Goal: Information Seeking & Learning: Understand process/instructions

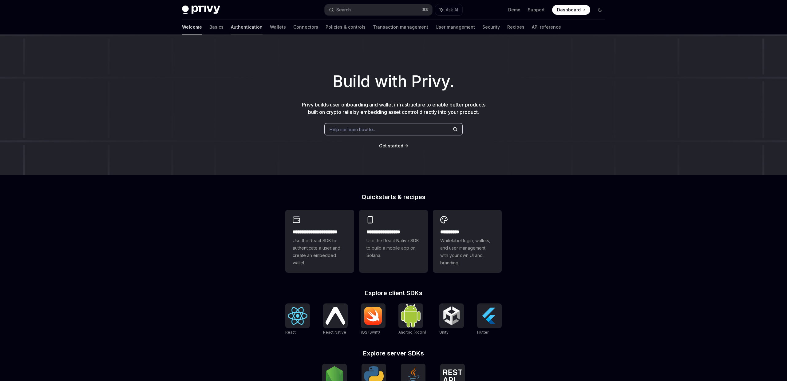
click at [231, 30] on link "Authentication" at bounding box center [247, 27] width 32 height 15
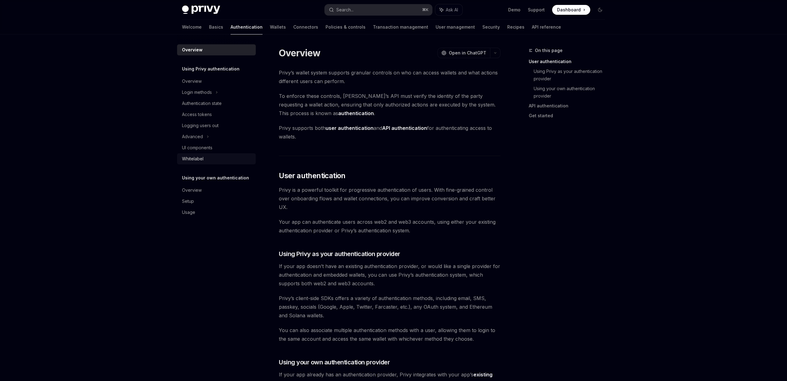
scroll to position [9, 0]
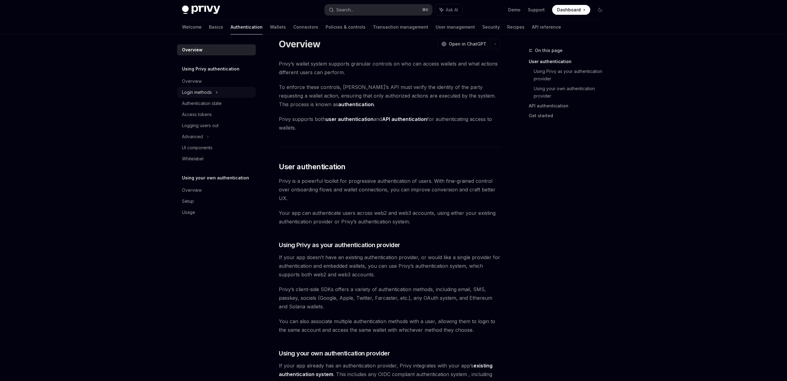
click at [199, 93] on div "Login methods" at bounding box center [197, 92] width 30 height 7
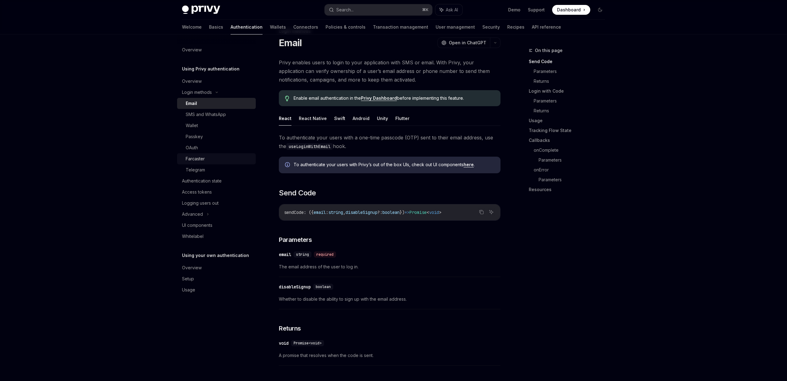
scroll to position [22, 0]
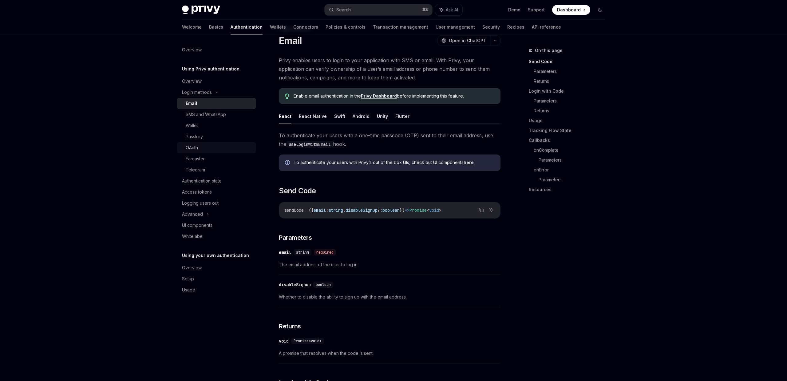
click at [198, 150] on div "OAuth" at bounding box center [192, 147] width 12 height 7
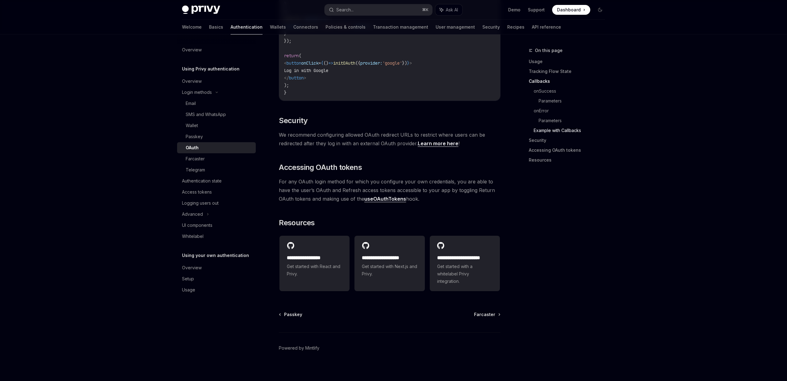
scroll to position [1241, 0]
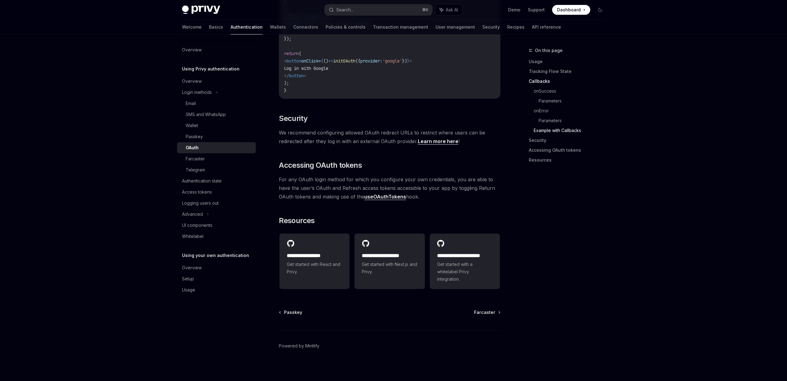
click at [372, 193] on link "useOAuthTokens" at bounding box center [385, 196] width 42 height 6
type textarea "*"
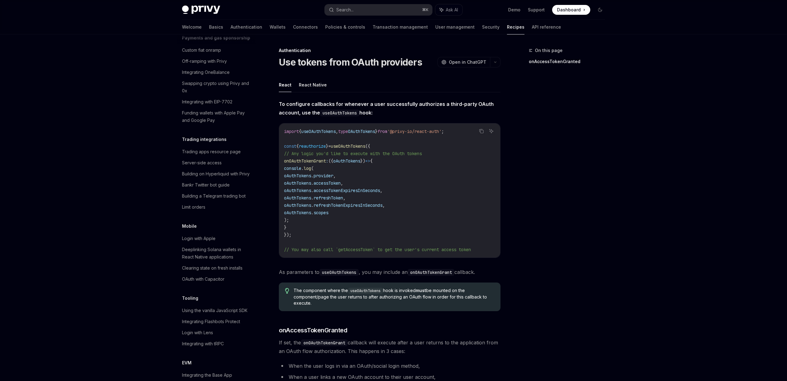
scroll to position [570, 0]
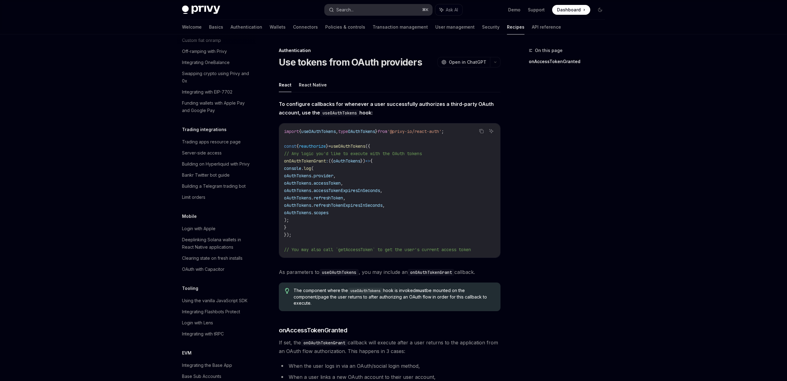
click at [403, 5] on button "Search... ⌘ K" at bounding box center [379, 9] width 108 height 11
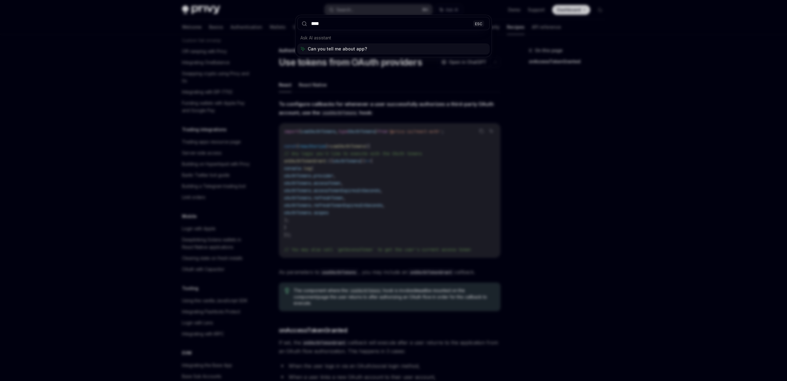
type input "*****"
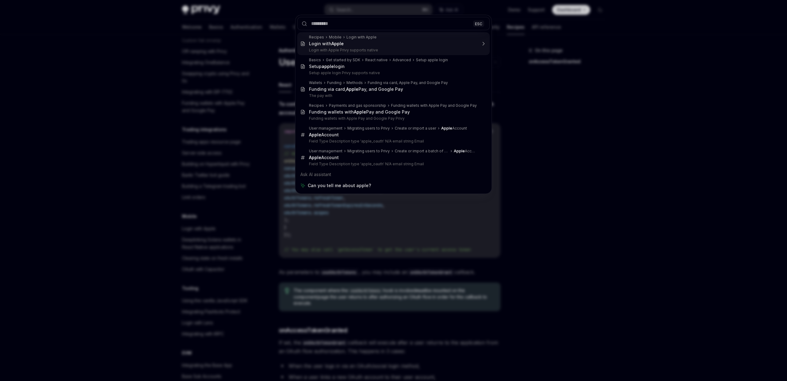
type textarea "*"
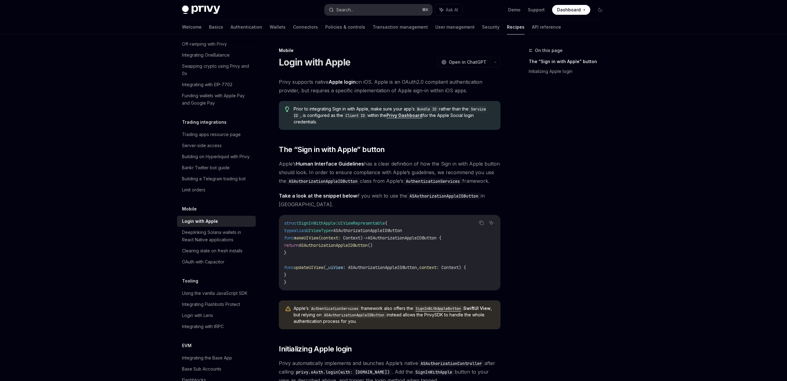
click at [353, 5] on button "Search... ⌘ K" at bounding box center [379, 9] width 108 height 11
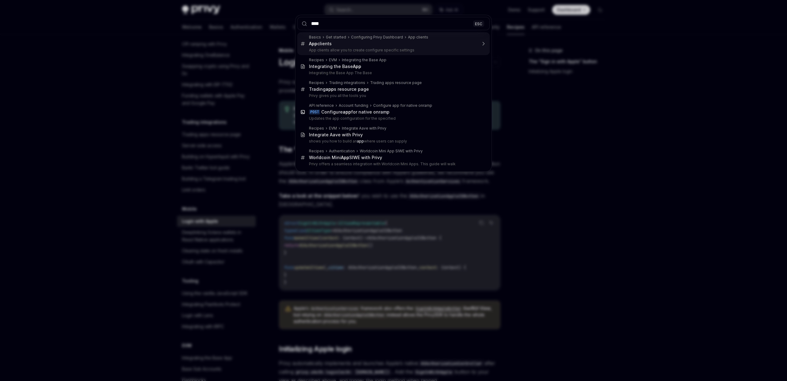
type input "*****"
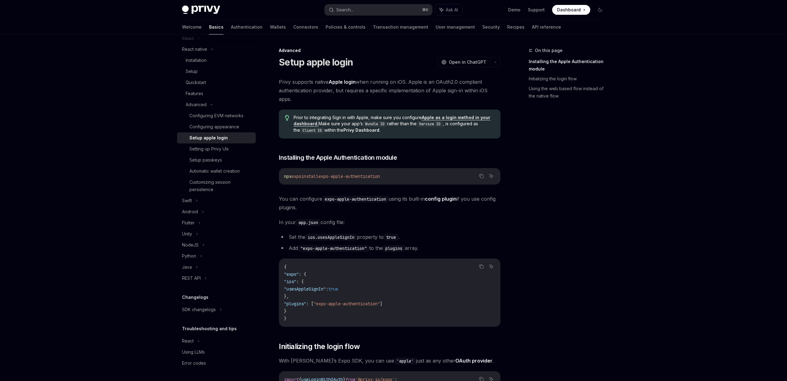
click at [437, 118] on link "Apple as a login method in your dashboard." at bounding box center [392, 121] width 197 height 12
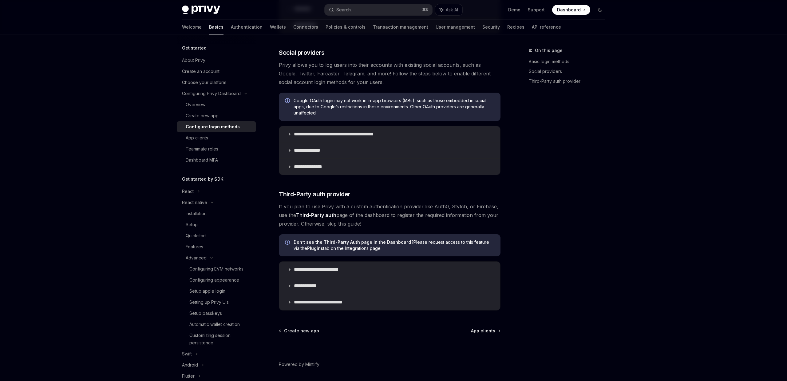
scroll to position [185, 0]
click at [290, 131] on summary "**********" at bounding box center [389, 135] width 221 height 16
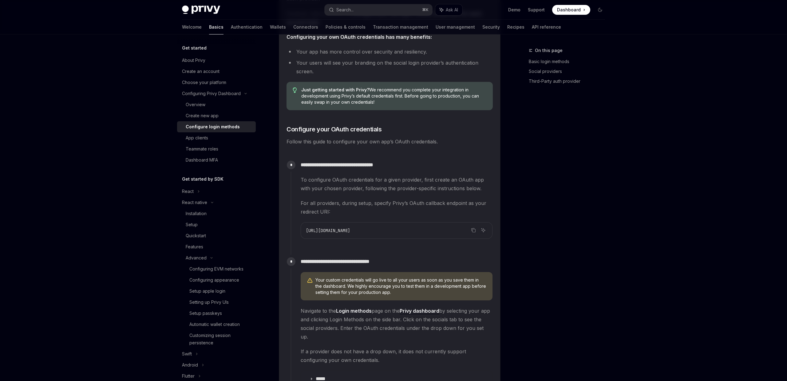
scroll to position [429, 0]
click at [472, 230] on icon "Copy the contents from the code block" at bounding box center [473, 231] width 5 height 5
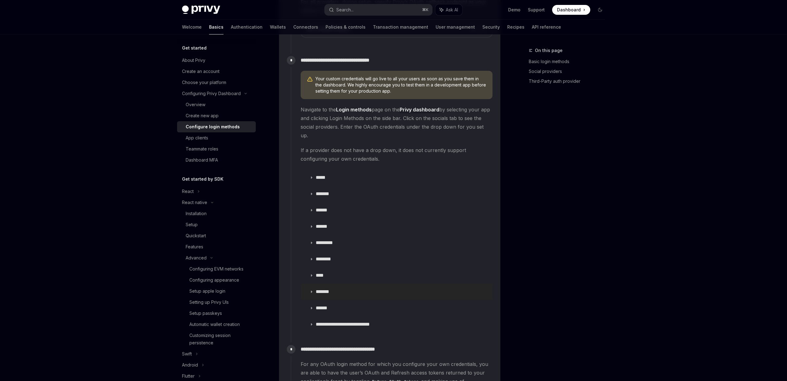
scroll to position [637, 0]
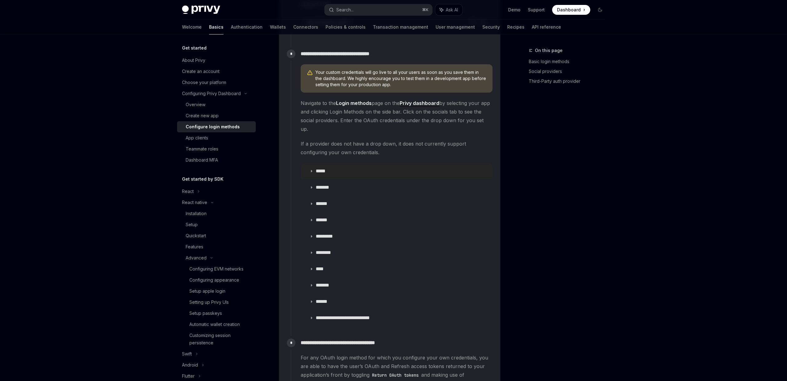
click at [311, 163] on summary "*****" at bounding box center [396, 171] width 191 height 16
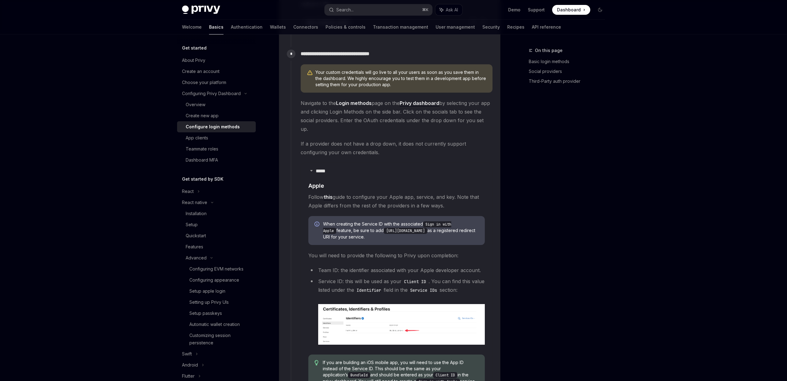
scroll to position [668, 0]
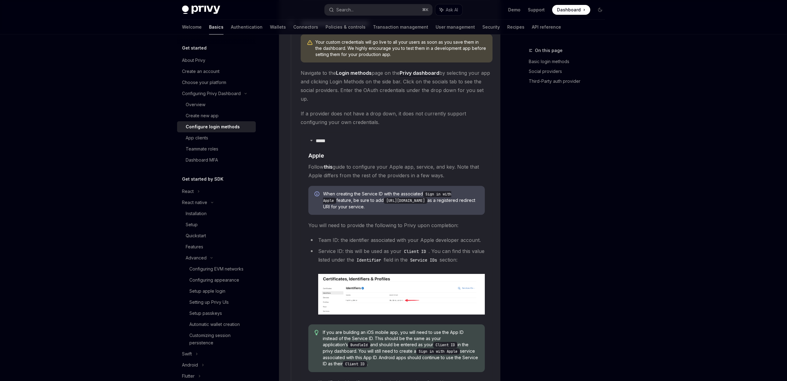
click at [384, 191] on span "When creating the Service ID with the associated Sign in with Apple feature, be…" at bounding box center [401, 200] width 156 height 19
click at [352, 194] on span "When creating the Service ID with the associated Sign in with Apple feature, be…" at bounding box center [401, 200] width 156 height 19
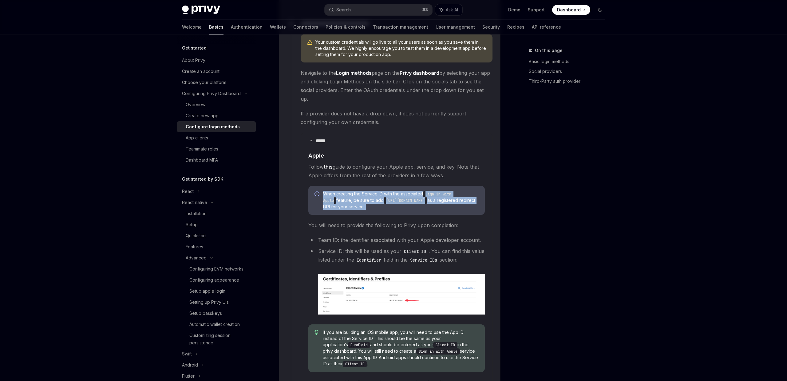
click at [352, 194] on span "When creating the Service ID with the associated Sign in with Apple feature, be…" at bounding box center [401, 200] width 156 height 19
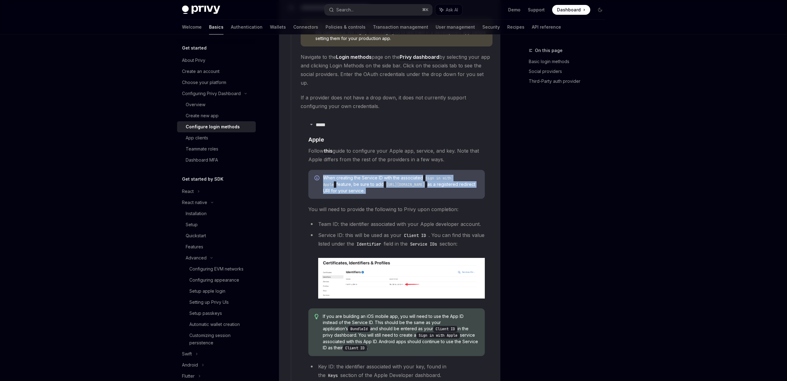
scroll to position [684, 0]
click at [358, 267] on img at bounding box center [401, 277] width 167 height 41
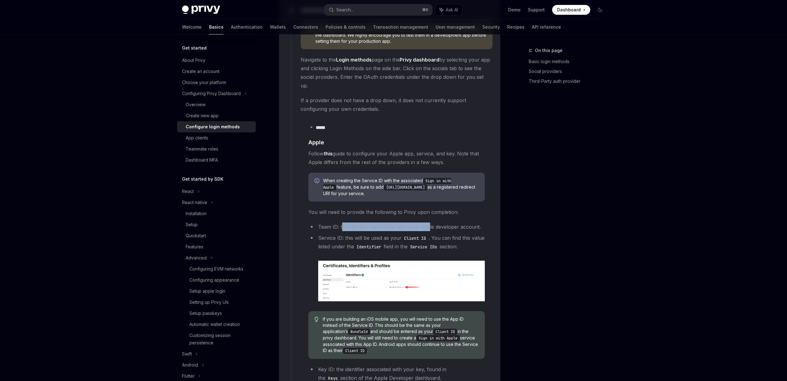
drag, startPoint x: 342, startPoint y: 217, endPoint x: 428, endPoint y: 214, distance: 86.1
click at [428, 222] on li "Team ID: the identifier associated with your Apple developer account." at bounding box center [396, 226] width 176 height 9
click at [391, 233] on li "Service ID: this will be used as your Client ID . You can find this value liste…" at bounding box center [396, 267] width 176 height 68
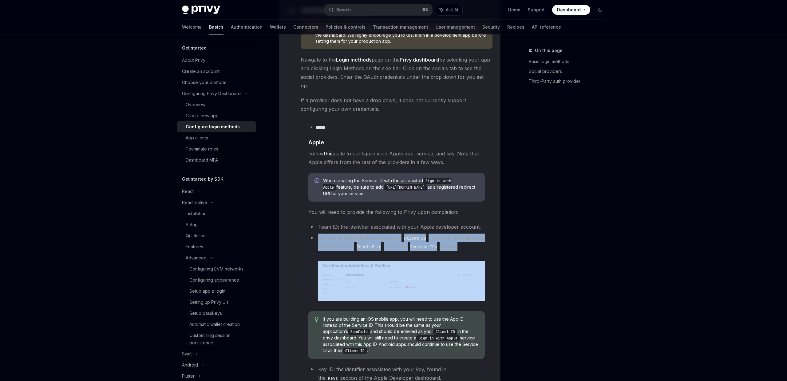
click at [391, 233] on li "Service ID: this will be used as your Client ID . You can find this value liste…" at bounding box center [396, 267] width 176 height 68
click at [396, 233] on li "Service ID: this will be used as your Client ID . You can find this value liste…" at bounding box center [396, 267] width 176 height 68
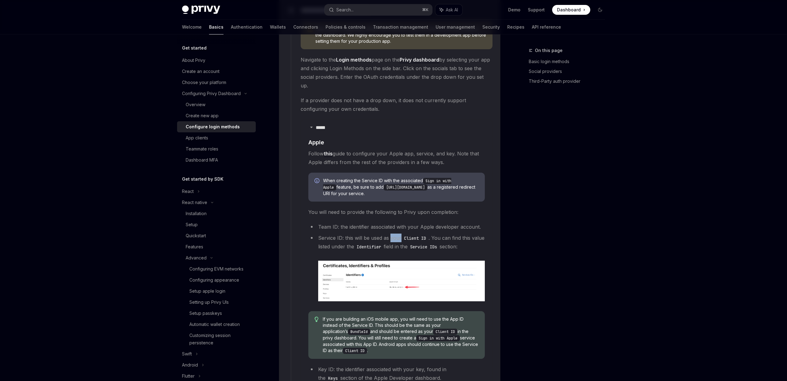
click at [396, 233] on li "Service ID: this will be used as your Client ID . You can find this value liste…" at bounding box center [396, 267] width 176 height 68
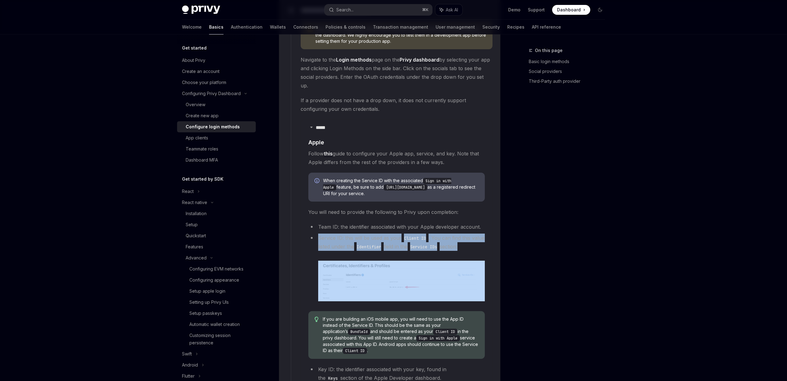
click at [396, 233] on li "Service ID: this will be used as your Client ID . You can find this value liste…" at bounding box center [396, 267] width 176 height 68
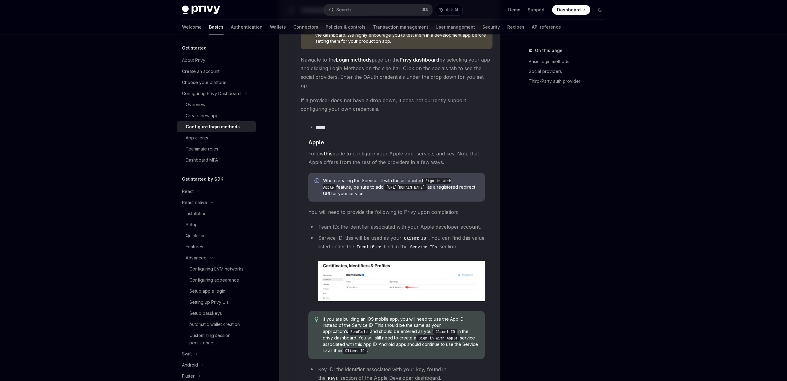
click at [384, 243] on code "Identifier" at bounding box center [369, 246] width 30 height 7
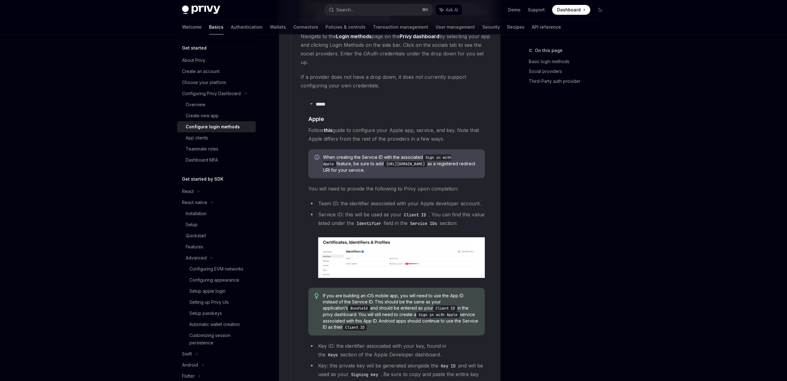
scroll to position [705, 0]
click at [375, 244] on img at bounding box center [401, 256] width 167 height 41
click at [347, 209] on li "Service ID: this will be used as your Client ID . You can find this value liste…" at bounding box center [396, 243] width 176 height 68
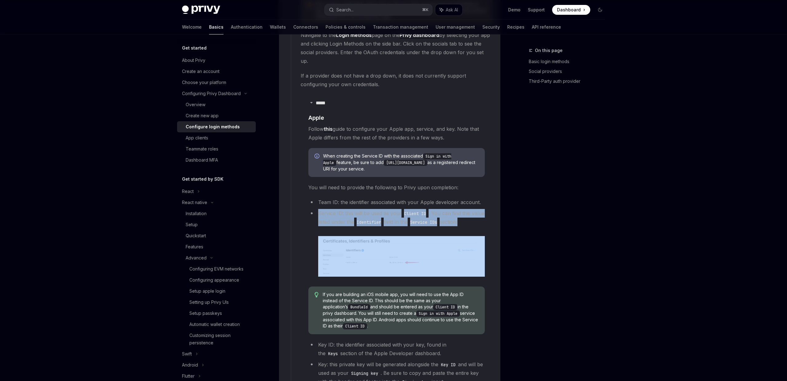
click at [347, 209] on li "Service ID: this will be used as your Client ID . You can find this value liste…" at bounding box center [396, 243] width 176 height 68
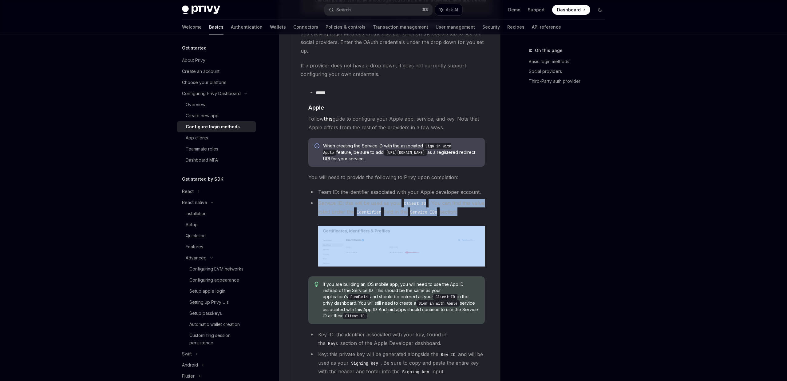
scroll to position [716, 0]
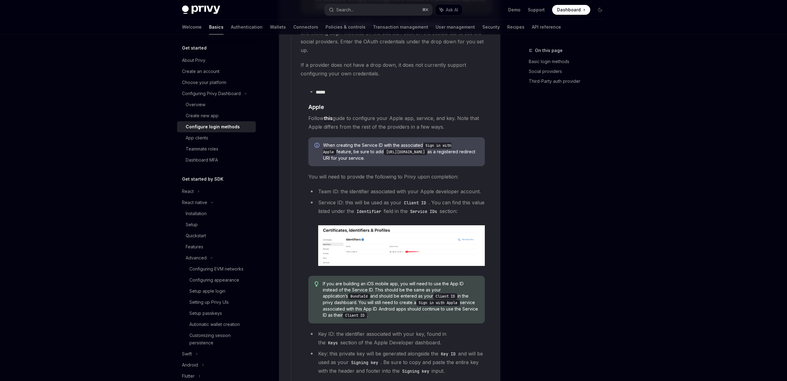
click at [393, 142] on span "When creating the Service ID with the associated Sign in with Apple feature, be…" at bounding box center [401, 151] width 156 height 19
click at [387, 146] on span "When creating the Service ID with the associated Sign in with Apple feature, be…" at bounding box center [401, 151] width 156 height 19
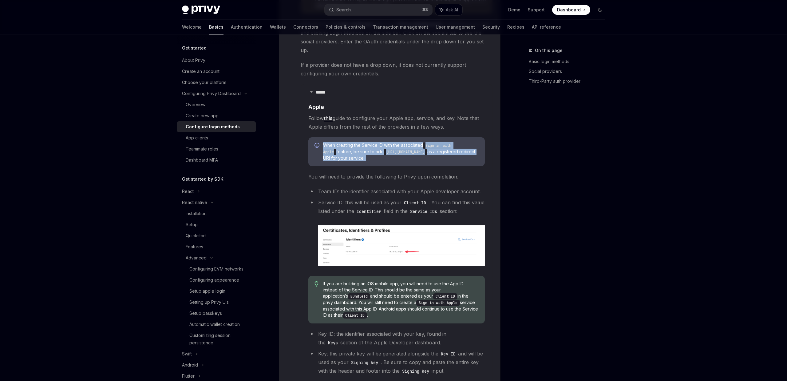
click at [387, 146] on span "When creating the Service ID with the associated Sign in with Apple feature, be…" at bounding box center [401, 151] width 156 height 19
click at [336, 137] on div "When creating the Service ID with the associated Sign in with Apple feature, be…" at bounding box center [396, 151] width 176 height 29
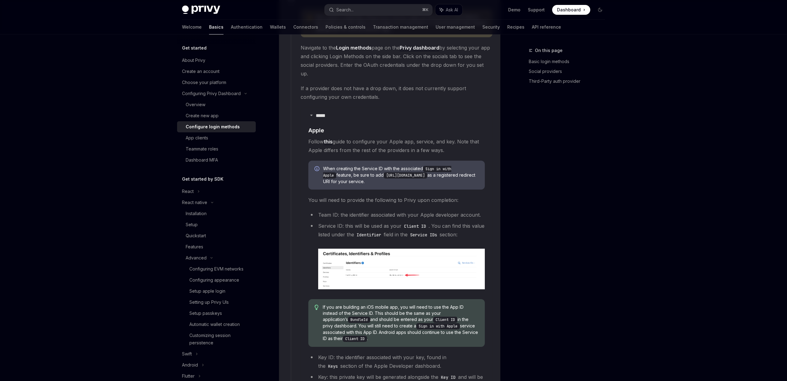
click at [331, 138] on link "this" at bounding box center [328, 141] width 9 height 6
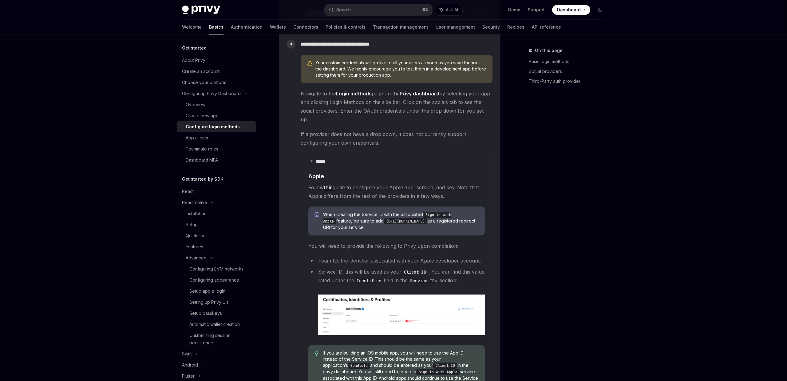
scroll to position [633, 0]
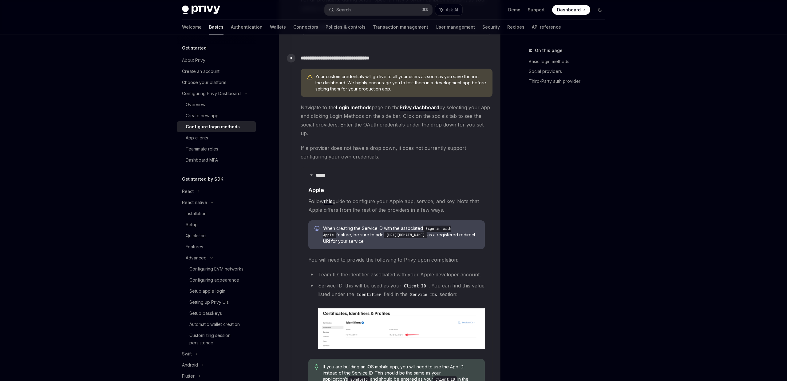
click at [321, 197] on span "Follow this guide to configure your Apple app, service, and key. Note that Appl…" at bounding box center [396, 205] width 176 height 17
click at [386, 197] on span "Follow this guide to configure your Apple app, service, and key. Note that Appl…" at bounding box center [396, 205] width 176 height 17
click at [411, 197] on span "Follow this guide to configure your Apple app, service, and key. Note that Appl…" at bounding box center [396, 205] width 176 height 17
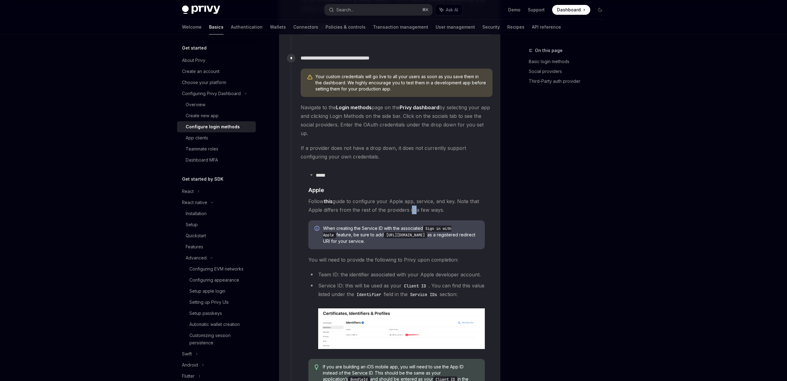
click at [411, 197] on span "Follow this guide to configure your Apple app, service, and key. Note that Appl…" at bounding box center [396, 205] width 176 height 17
click at [432, 197] on span "Follow this guide to configure your Apple app, service, and key. Note that Appl…" at bounding box center [396, 205] width 176 height 17
click at [457, 197] on span "Follow this guide to configure your Apple app, service, and key. Note that Appl…" at bounding box center [396, 205] width 176 height 17
click at [327, 204] on span "Follow this guide to configure your Apple app, service, and key. Note that Appl…" at bounding box center [396, 205] width 176 height 17
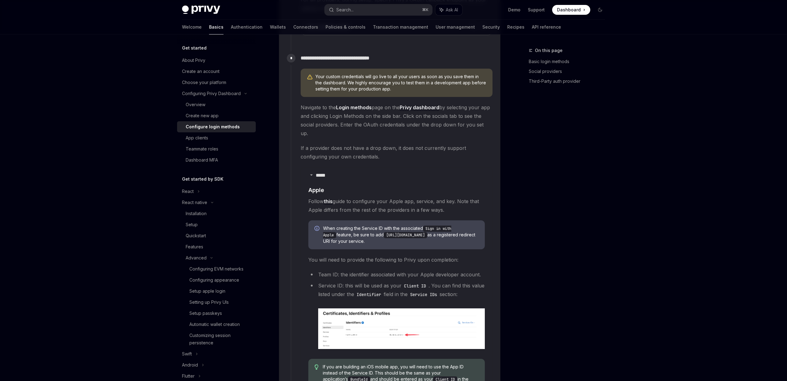
click at [393, 202] on span "Follow this guide to configure your Apple app, service, and key. Note that Appl…" at bounding box center [396, 205] width 176 height 17
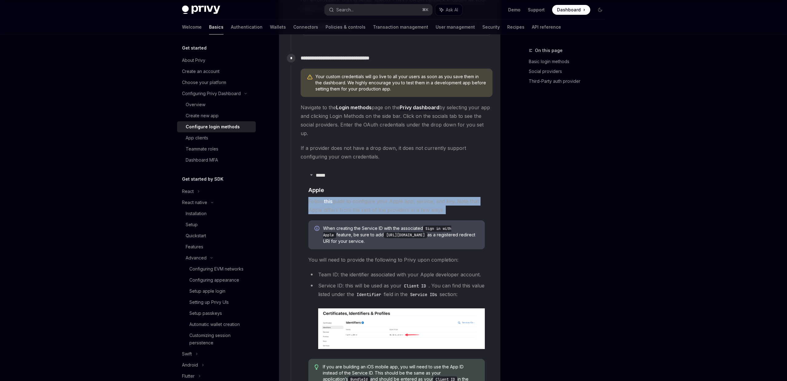
click at [393, 202] on span "Follow this guide to configure your Apple app, service, and key. Note that Appl…" at bounding box center [396, 205] width 176 height 17
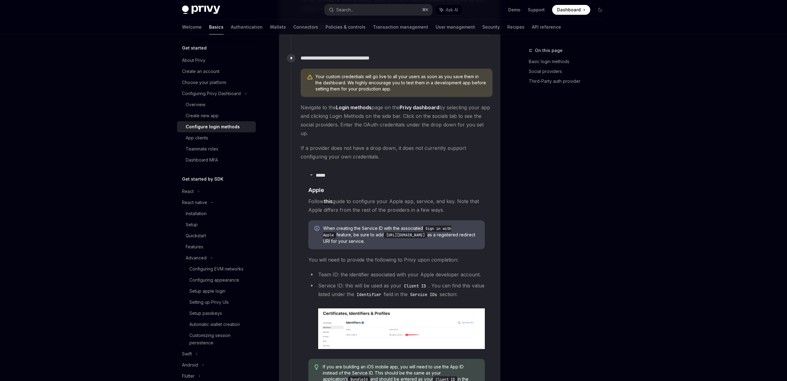
click at [406, 225] on span "When creating the Service ID with the associated Sign in with Apple feature, be…" at bounding box center [401, 234] width 156 height 19
click at [427, 232] on code "https://auth.privy.io/api/v1/oauth/callback" at bounding box center [406, 235] width 44 height 6
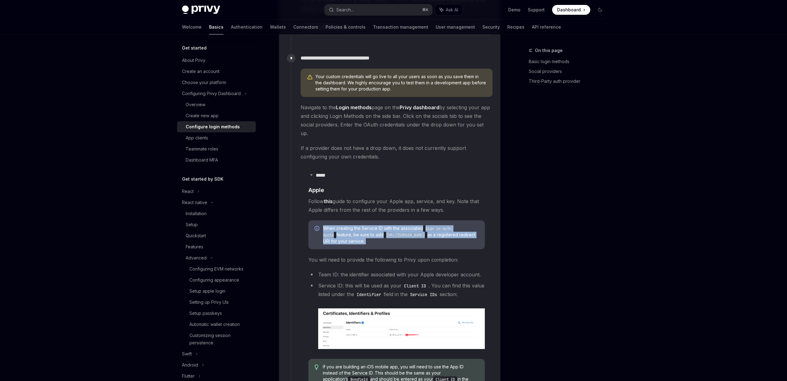
click at [427, 232] on code "https://auth.privy.io/api/v1/oauth/callback" at bounding box center [406, 235] width 44 height 6
click at [406, 232] on code "https://auth.privy.io/api/v1/oauth/callback" at bounding box center [406, 235] width 44 height 6
click at [401, 231] on span "When creating the Service ID with the associated Sign in with Apple feature, be…" at bounding box center [401, 234] width 156 height 19
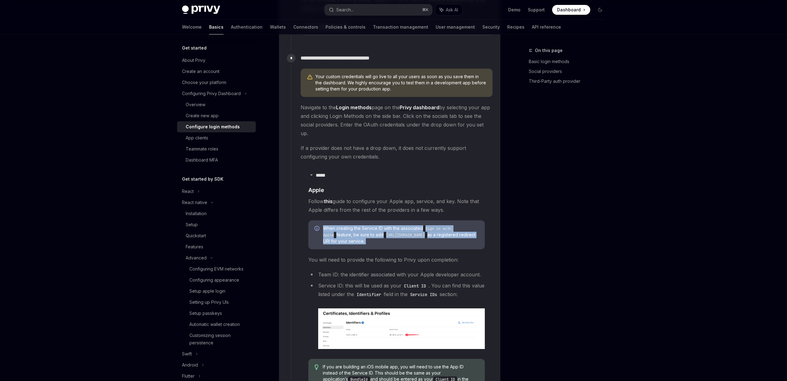
click at [401, 231] on span "When creating the Service ID with the associated Sign in with Apple feature, be…" at bounding box center [401, 234] width 156 height 19
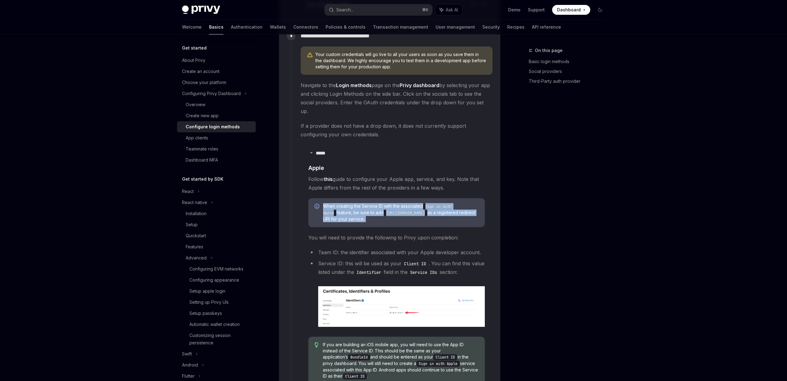
scroll to position [666, 0]
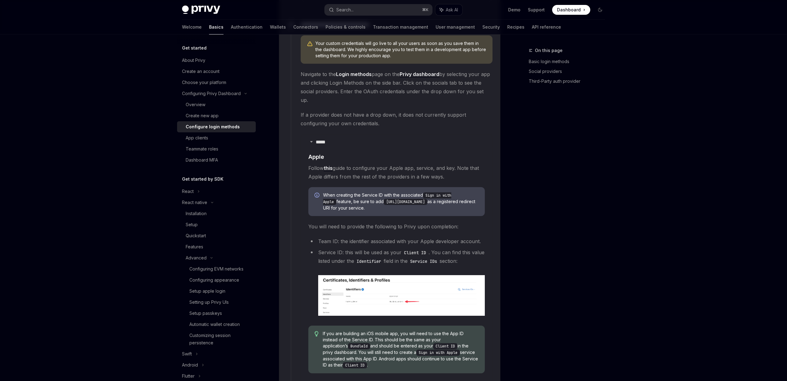
click at [401, 237] on li "Team ID: the identifier associated with your Apple developer account." at bounding box center [396, 241] width 176 height 9
click at [345, 248] on li "Service ID: this will be used as your Client ID . You can find this value liste…" at bounding box center [396, 282] width 176 height 68
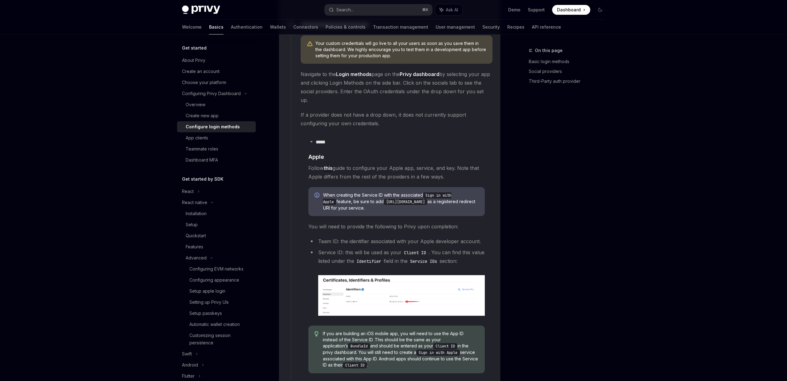
click at [416, 250] on li "Service ID: this will be used as your Client ID . You can find this value liste…" at bounding box center [396, 282] width 176 height 68
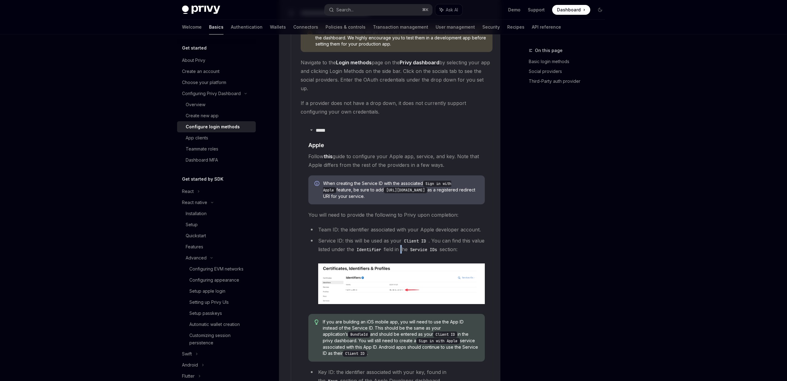
click at [379, 280] on img at bounding box center [401, 283] width 167 height 41
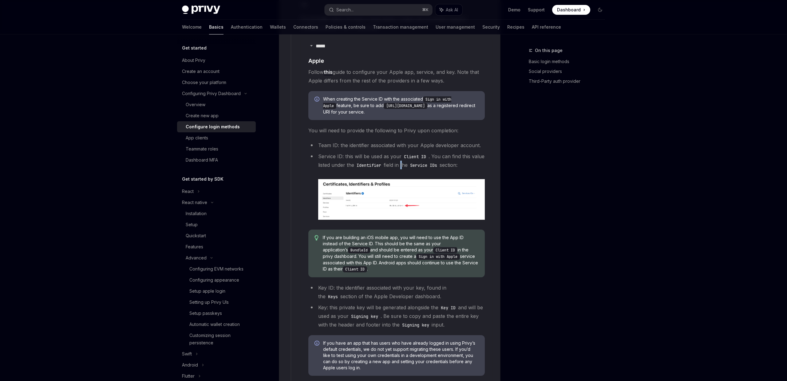
scroll to position [763, 0]
click at [345, 233] on span "If you are building an iOS mobile app, you will need to use the App ID instead …" at bounding box center [401, 252] width 156 height 38
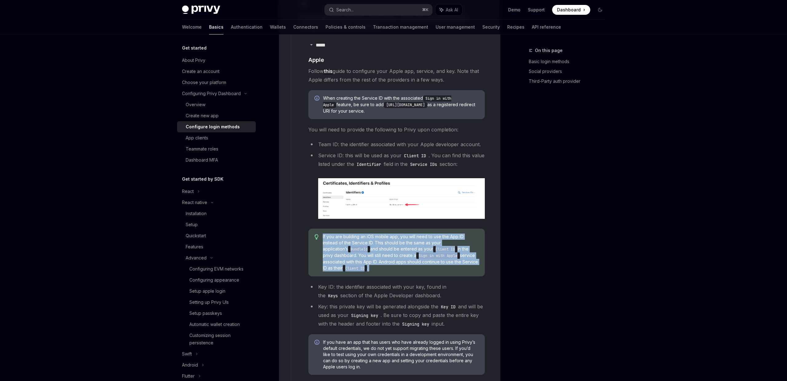
click at [345, 233] on span "If you are building an iOS mobile app, you will need to use the App ID instead …" at bounding box center [401, 252] width 156 height 38
click at [373, 235] on span "If you are building an iOS mobile app, you will need to use the App ID instead …" at bounding box center [401, 252] width 156 height 38
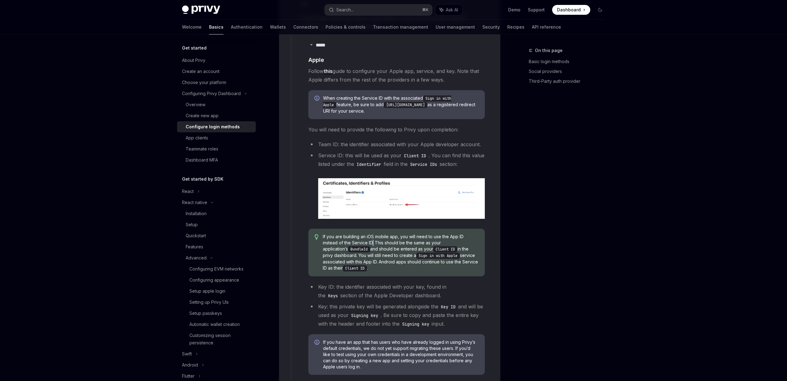
click at [373, 235] on span "If you are building an iOS mobile app, you will need to use the App ID instead …" at bounding box center [401, 252] width 156 height 38
click at [374, 233] on span "If you are building an iOS mobile app, you will need to use the App ID instead …" at bounding box center [401, 252] width 156 height 38
click at [349, 234] on span "If you are building an iOS mobile app, you will need to use the App ID instead …" at bounding box center [401, 252] width 156 height 38
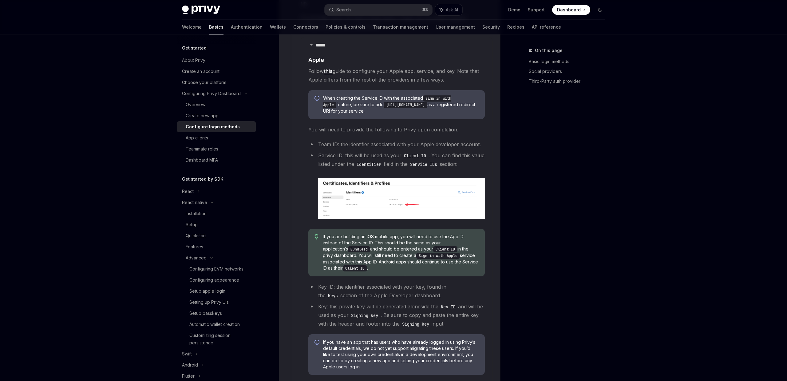
click at [433, 246] on code "Client ID" at bounding box center [445, 249] width 24 height 6
click at [416, 252] on code "Sign in with Apple" at bounding box center [438, 255] width 44 height 6
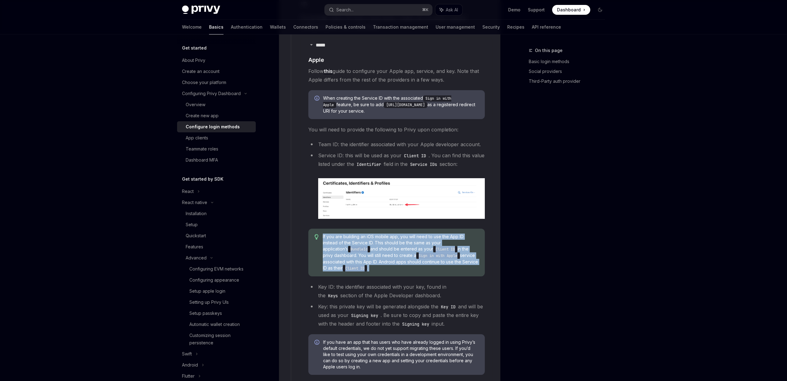
click at [416, 252] on code "Sign in with Apple" at bounding box center [438, 255] width 44 height 6
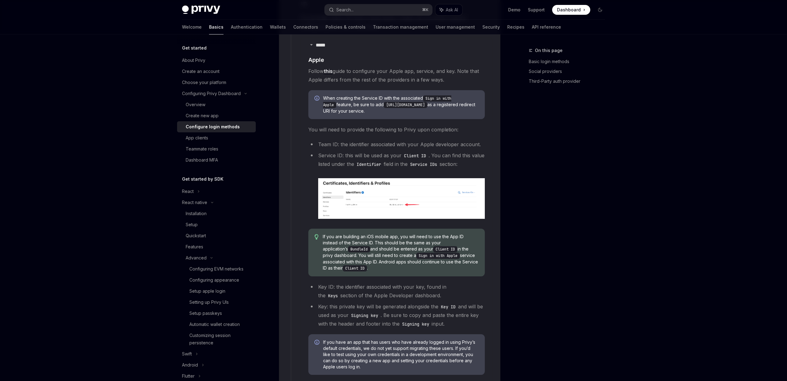
click at [392, 254] on span "If you are building an iOS mobile app, you will need to use the App ID instead …" at bounding box center [401, 252] width 156 height 38
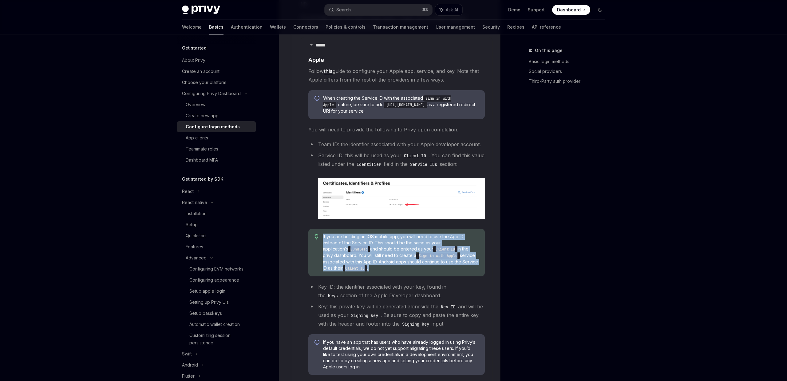
click at [392, 254] on span "If you are building an iOS mobile app, you will need to use the App ID instead …" at bounding box center [401, 252] width 156 height 38
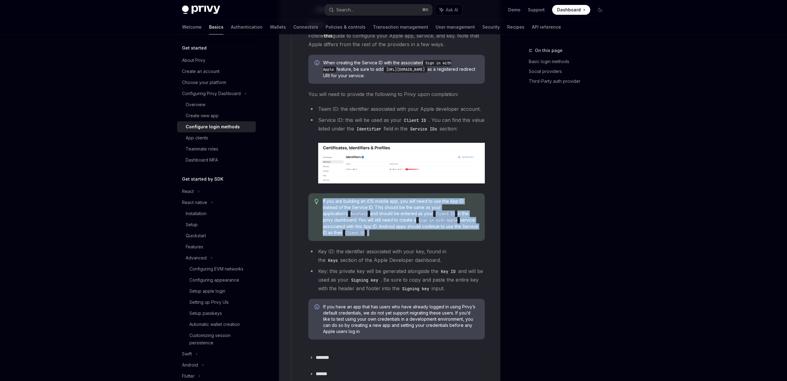
scroll to position [800, 0]
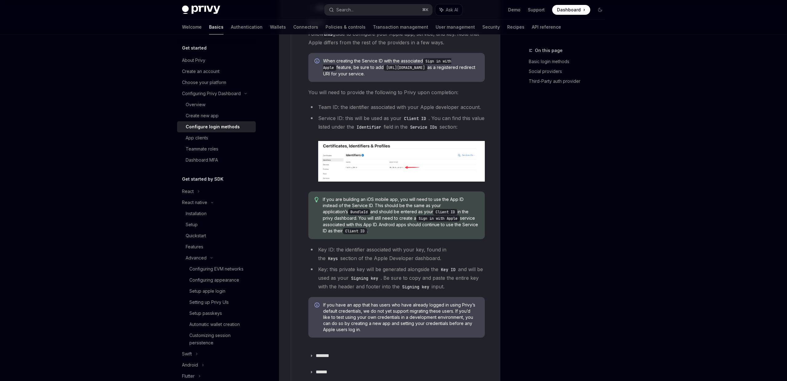
click at [381, 274] on code "Signing key" at bounding box center [365, 277] width 32 height 7
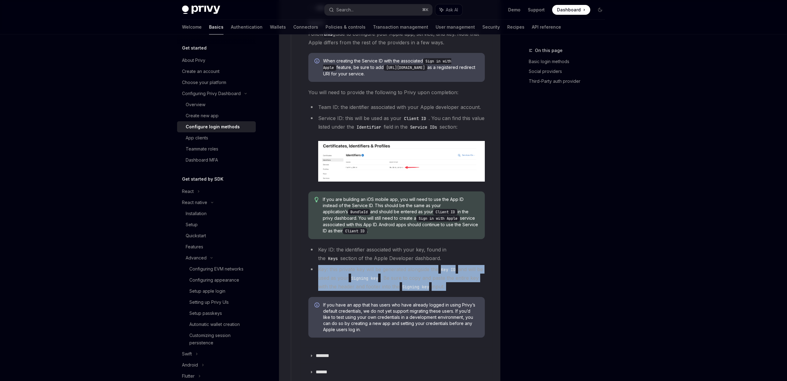
click at [381, 274] on code "Signing key" at bounding box center [365, 277] width 32 height 7
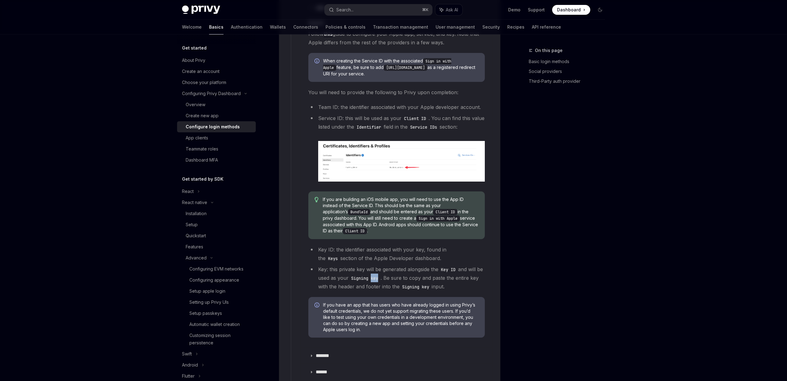
click at [381, 274] on code "Signing key" at bounding box center [365, 277] width 32 height 7
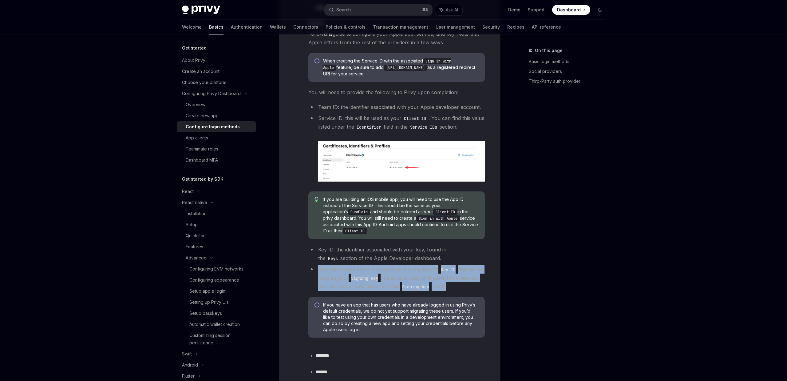
click at [381, 274] on code "Signing key" at bounding box center [365, 277] width 32 height 7
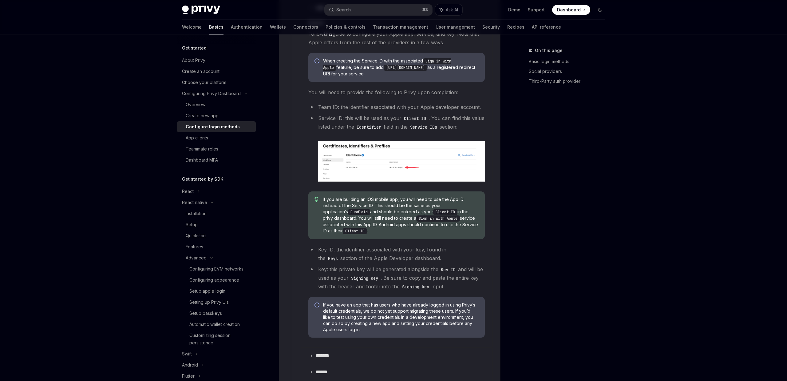
click at [377, 248] on li "Key ID: the identifier associated with your key, found in the Keys section of t…" at bounding box center [396, 253] width 176 height 17
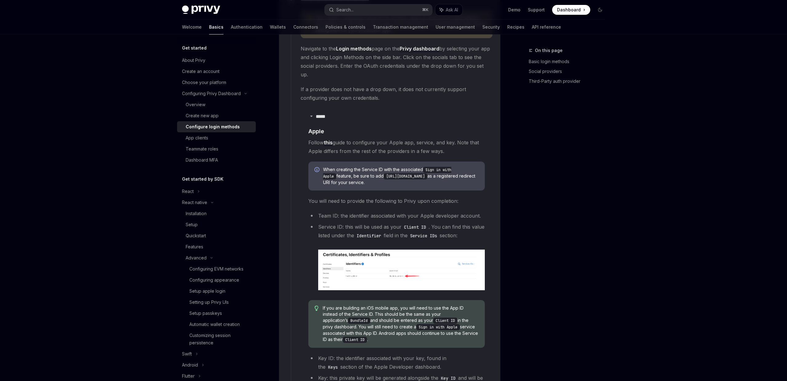
scroll to position [681, 0]
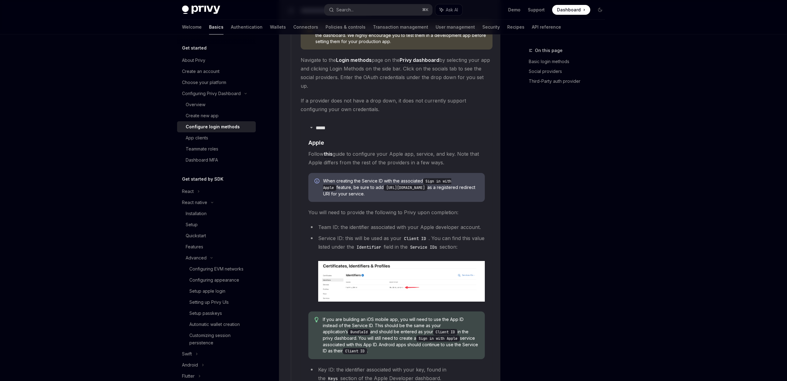
click at [387, 184] on code "https://auth.privy.io/api/v1/oauth/callback" at bounding box center [406, 187] width 44 height 6
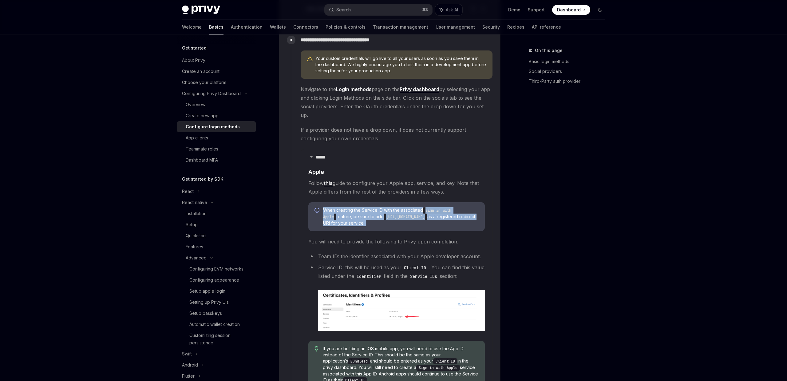
scroll to position [651, 0]
click at [384, 214] on code "https://auth.privy.io/api/v1/oauth/callback" at bounding box center [406, 217] width 44 height 6
drag, startPoint x: 371, startPoint y: 208, endPoint x: 470, endPoint y: 210, distance: 99.0
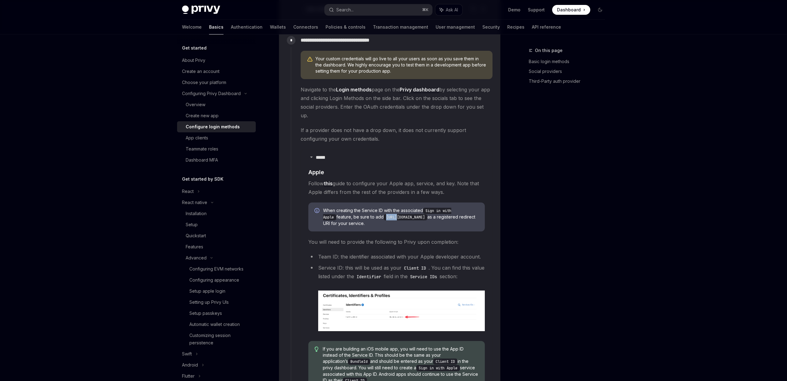
click at [427, 214] on code "https://auth.privy.io/api/v1/oauth/callback" at bounding box center [406, 217] width 44 height 6
copy code "https://auth.privy.io/api/v1/oauth/callback"
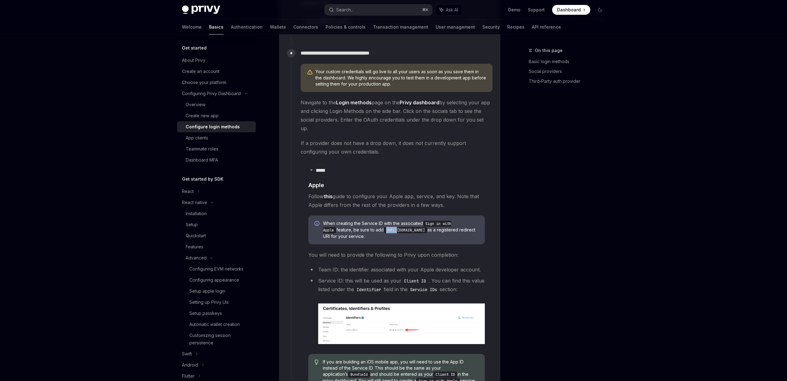
scroll to position [645, 0]
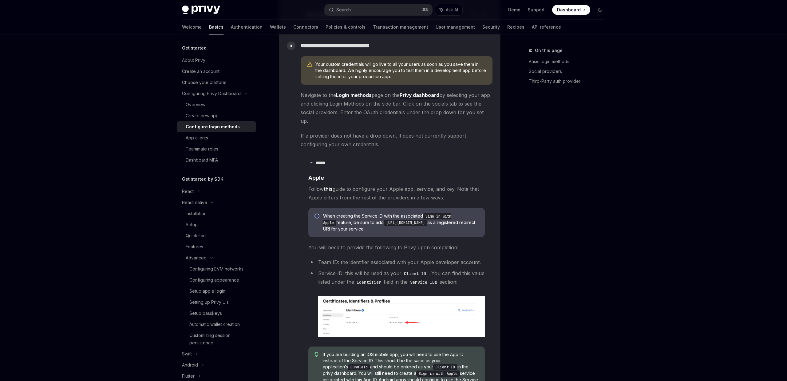
click at [431, 213] on span "When creating the Service ID with the associated Sign in with Apple feature, be…" at bounding box center [401, 222] width 156 height 19
drag, startPoint x: 369, startPoint y: 213, endPoint x: 472, endPoint y: 213, distance: 103.3
click at [472, 213] on span "When creating the Service ID with the associated Sign in with Apple feature, be…" at bounding box center [401, 222] width 156 height 19
click at [390, 219] on code "https://auth.privy.io/api/v1/oauth/callback" at bounding box center [406, 222] width 44 height 6
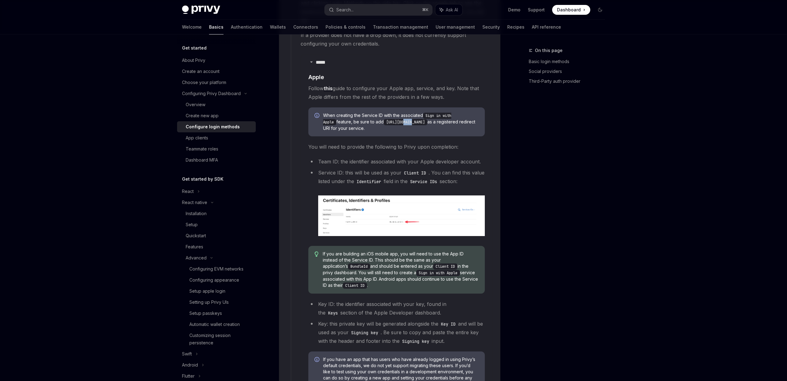
scroll to position [726, 0]
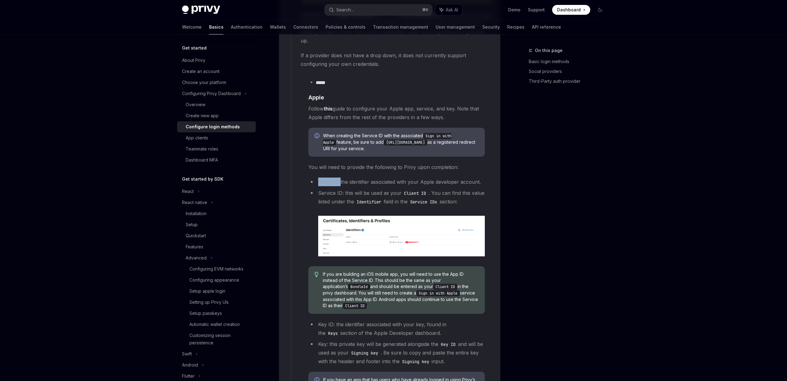
drag, startPoint x: 318, startPoint y: 172, endPoint x: 340, endPoint y: 172, distance: 22.4
click at [340, 177] on li "Team ID: the identifier associated with your Apple developer account." at bounding box center [396, 181] width 176 height 9
click at [413, 177] on li "Team ID: the identifier associated with your Apple developer account." at bounding box center [396, 181] width 176 height 9
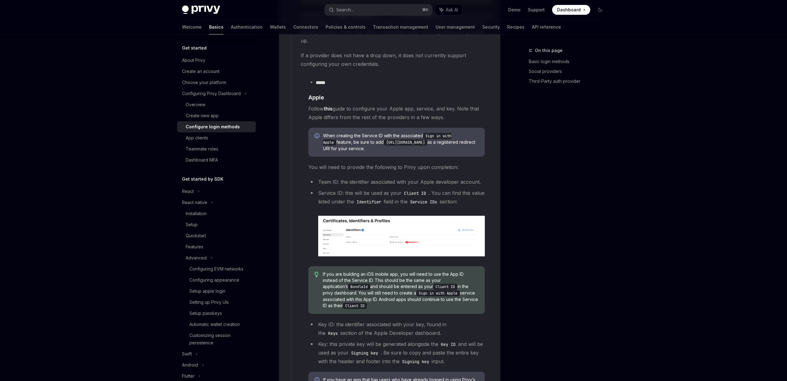
click at [330, 188] on li "Service ID: this will be used as your Client ID . You can find this value liste…" at bounding box center [396, 222] width 176 height 68
click at [358, 188] on li "Service ID: this will be used as your Client ID . You can find this value liste…" at bounding box center [396, 222] width 176 height 68
drag, startPoint x: 403, startPoint y: 183, endPoint x: 427, endPoint y: 183, distance: 24.0
click at [427, 190] on code "Client ID" at bounding box center [414, 193] width 27 height 7
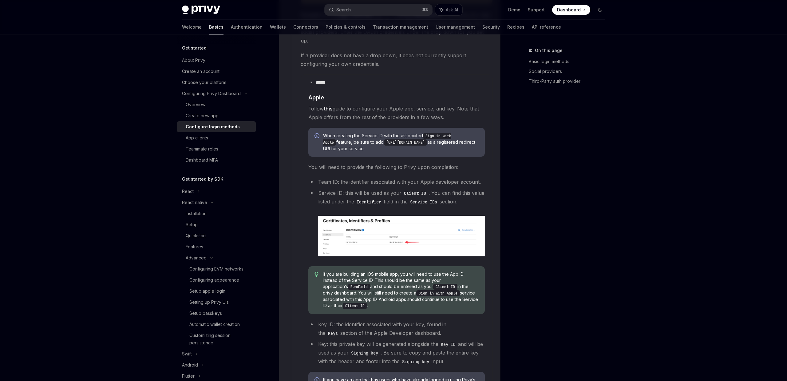
click at [376, 198] on code "Identifier" at bounding box center [369, 201] width 30 height 7
click at [377, 198] on code "Identifier" at bounding box center [369, 201] width 30 height 7
click at [376, 198] on code "Identifier" at bounding box center [369, 201] width 30 height 7
click at [440, 198] on code "Service IDs" at bounding box center [424, 201] width 32 height 7
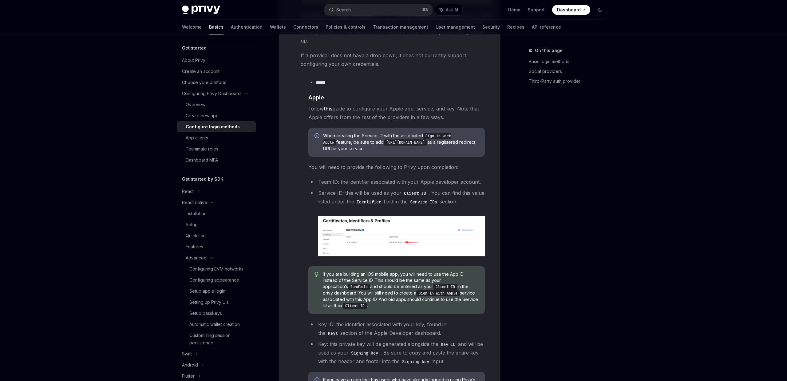
click at [432, 198] on code "Service IDs" at bounding box center [424, 201] width 32 height 7
click at [432, 189] on li "Service ID: this will be used as your Client ID . You can find this value liste…" at bounding box center [396, 222] width 176 height 68
click at [366, 229] on img at bounding box center [401, 235] width 167 height 41
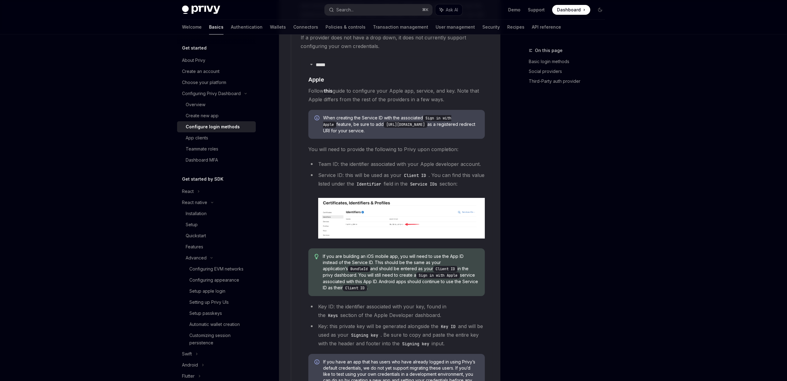
scroll to position [746, 0]
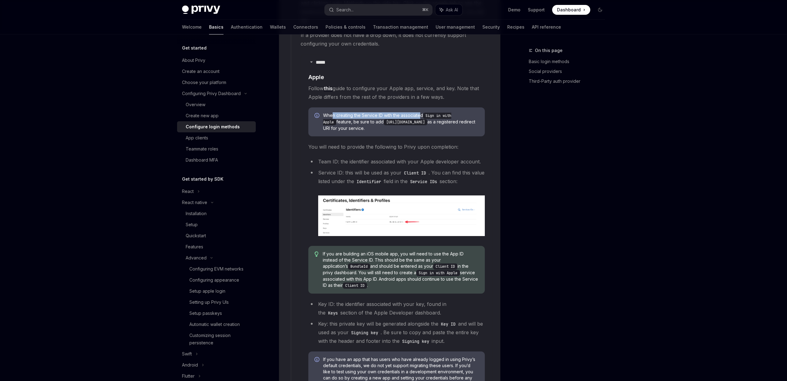
drag, startPoint x: 331, startPoint y: 105, endPoint x: 422, endPoint y: 106, distance: 90.4
click at [422, 112] on span "When creating the Service ID with the associated Sign in with Apple feature, be…" at bounding box center [401, 121] width 156 height 19
drag, startPoint x: 372, startPoint y: 114, endPoint x: 443, endPoint y: 111, distance: 71.0
click at [427, 119] on code "https://auth.privy.io/api/v1/oauth/callback" at bounding box center [406, 122] width 44 height 6
click at [413, 124] on div "When creating the Service ID with the associated Sign in with Apple feature, be…" at bounding box center [396, 121] width 176 height 29
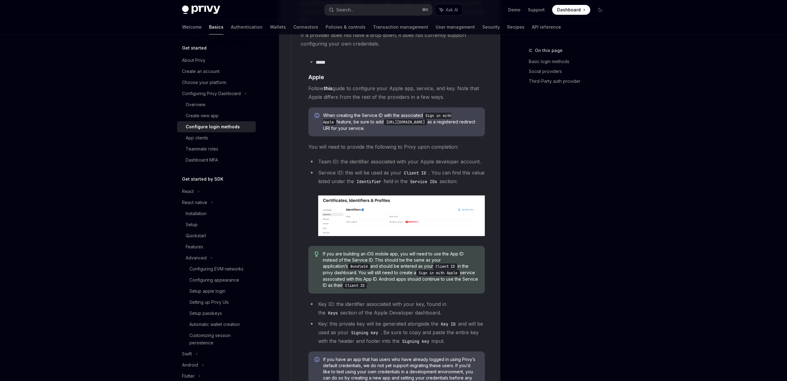
scroll to position [772, 0]
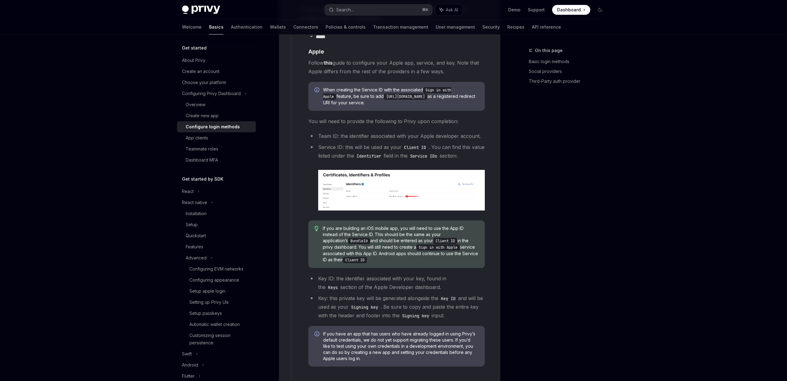
click at [348, 238] on code "BundleId" at bounding box center [359, 241] width 22 height 6
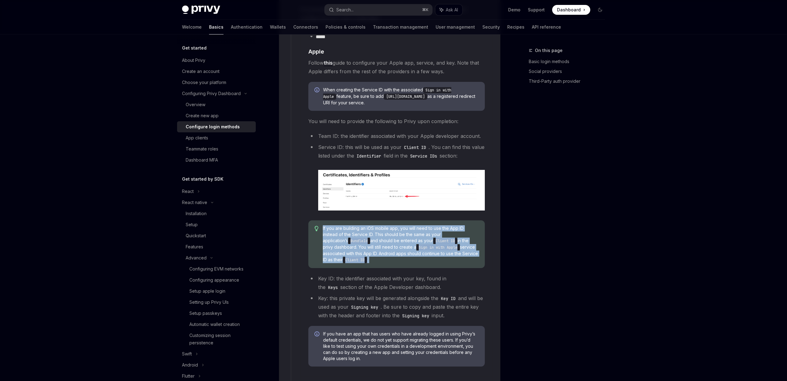
click at [348, 238] on code "BundleId" at bounding box center [359, 241] width 22 height 6
click at [364, 225] on span "If you are building an iOS mobile app, you will need to use the App ID instead …" at bounding box center [401, 244] width 156 height 38
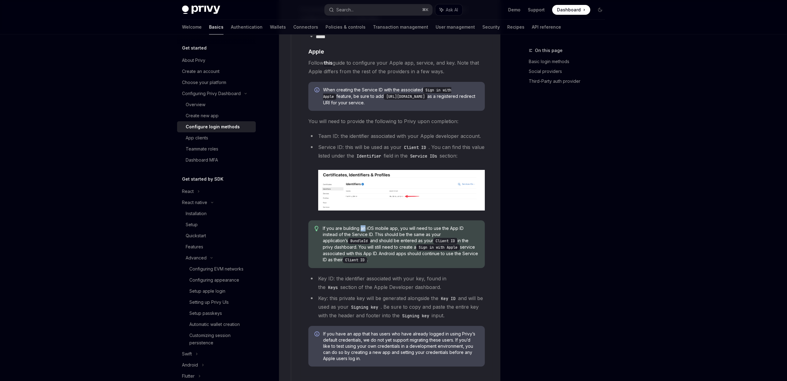
click at [364, 225] on span "If you are building an iOS mobile app, you will need to use the App ID instead …" at bounding box center [401, 244] width 156 height 38
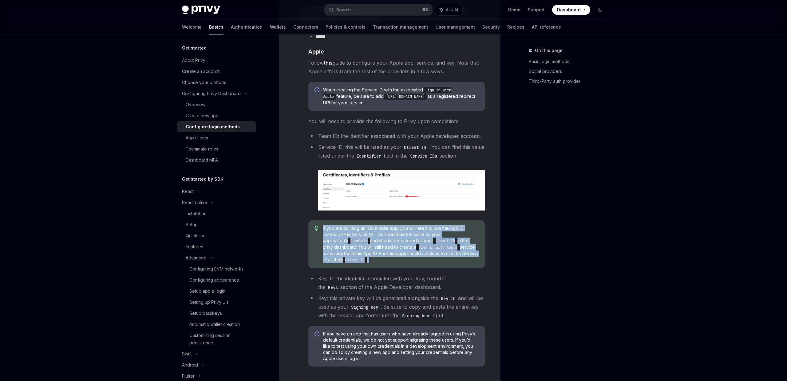
click at [364, 225] on span "If you are building an iOS mobile app, you will need to use the App ID instead …" at bounding box center [401, 244] width 156 height 38
click at [354, 225] on span "If you are building an iOS mobile app, you will need to use the App ID instead …" at bounding box center [401, 244] width 156 height 38
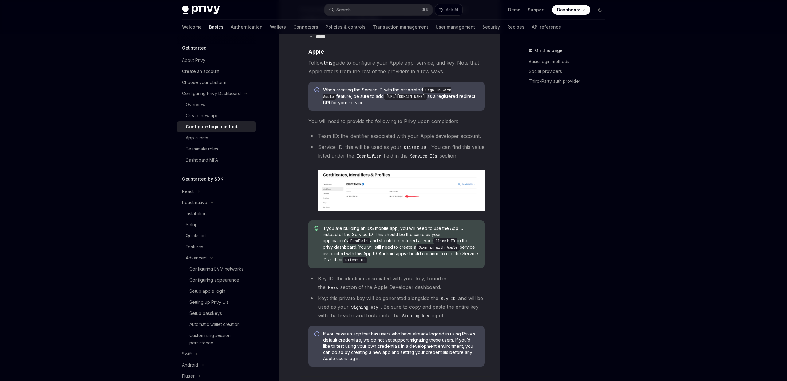
click at [354, 225] on span "If you are building an iOS mobile app, you will need to use the App ID instead …" at bounding box center [401, 244] width 156 height 38
click at [433, 238] on code "Client ID" at bounding box center [445, 241] width 24 height 6
click at [348, 238] on code "BundleId" at bounding box center [359, 241] width 22 height 6
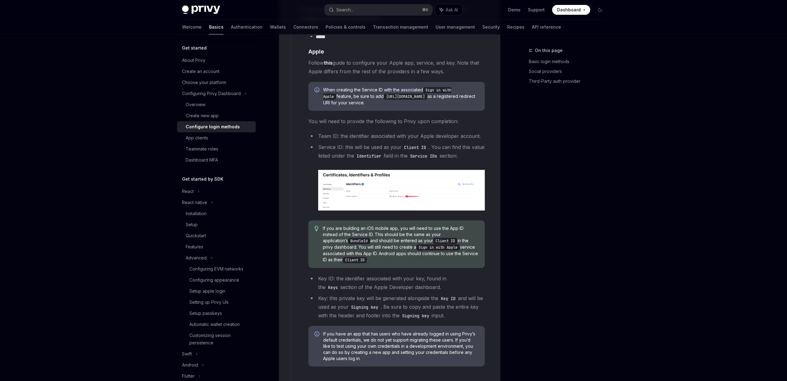
click at [433, 238] on code "Client ID" at bounding box center [445, 241] width 24 height 6
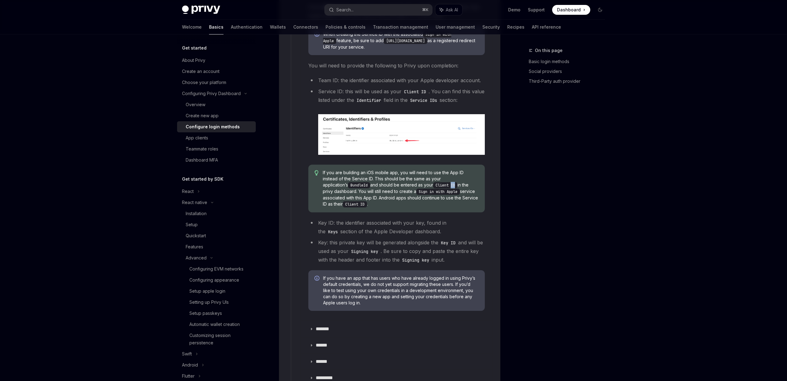
scroll to position [829, 0]
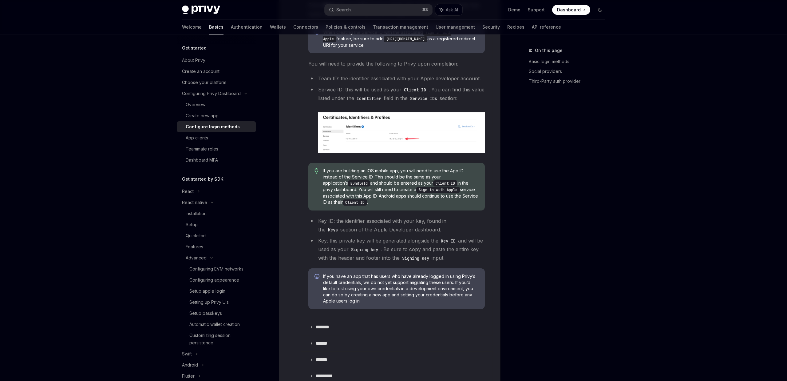
click at [344, 216] on li "Key ID: the identifier associated with your key, found in the Keys section of t…" at bounding box center [396, 224] width 176 height 17
click at [343, 216] on li "Key ID: the identifier associated with your key, found in the Keys section of t…" at bounding box center [396, 224] width 176 height 17
drag, startPoint x: 327, startPoint y: 219, endPoint x: 396, endPoint y: 219, distance: 68.2
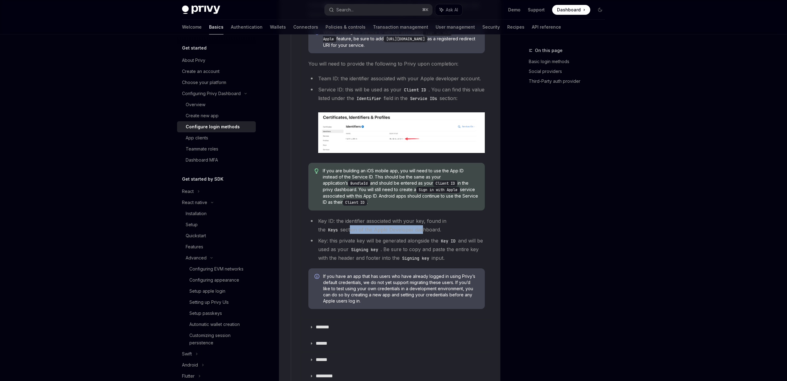
click at [396, 219] on li "Key ID: the identifier associated with your key, found in the Keys section of t…" at bounding box center [396, 224] width 176 height 17
click at [330, 236] on li "Key: this private key will be generated alongside the Key ID and will be used a…" at bounding box center [396, 249] width 176 height 26
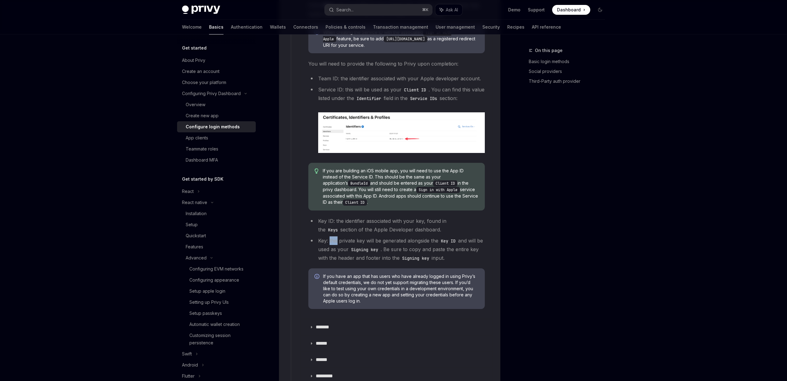
click at [330, 236] on li "Key: this private key will be generated alongside the Key ID and will be used a…" at bounding box center [396, 249] width 176 height 26
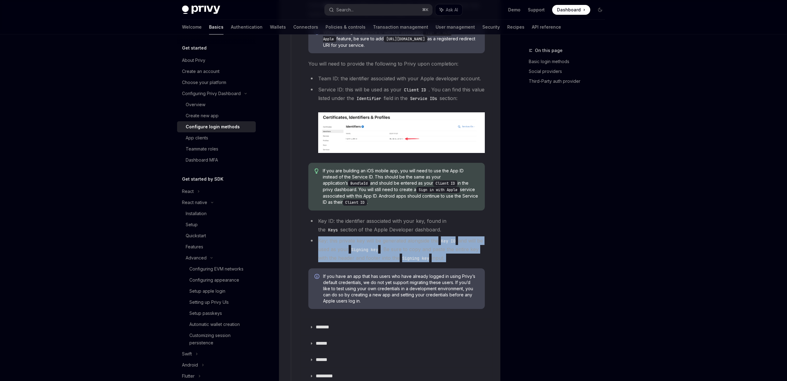
click at [330, 236] on li "Key: this private key will be generated alongside the Key ID and will be used a…" at bounding box center [396, 249] width 176 height 26
click at [339, 236] on li "Key: this private key will be generated alongside the Key ID and will be used a…" at bounding box center [396, 249] width 176 height 26
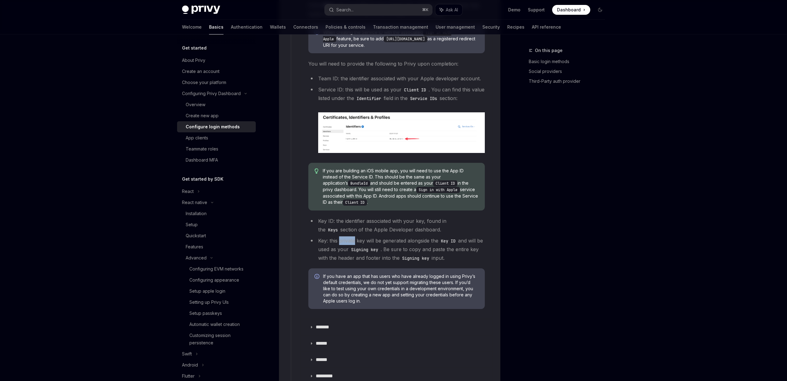
click at [339, 236] on li "Key: this private key will be generated alongside the Key ID and will be used a…" at bounding box center [396, 249] width 176 height 26
drag, startPoint x: 457, startPoint y: 233, endPoint x: 434, endPoint y: 224, distance: 25.3
click at [435, 224] on ul "Key ID: the identifier associated with your key, found in the Keys section of t…" at bounding box center [396, 238] width 176 height 45
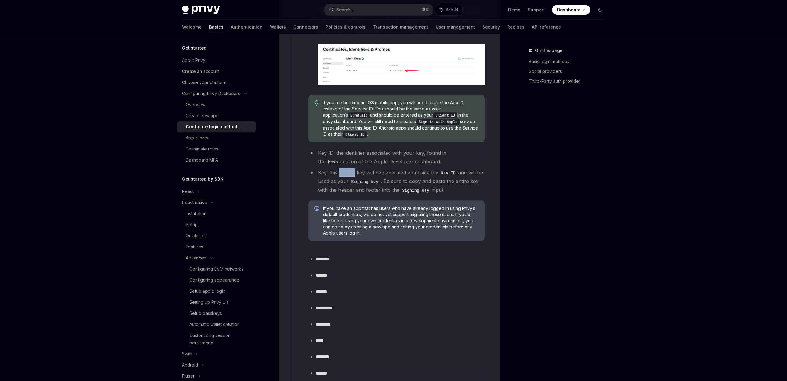
scroll to position [897, 0]
click at [352, 214] on span "If you have an app that has users who have already logged in using Privy’s defa…" at bounding box center [401, 220] width 156 height 31
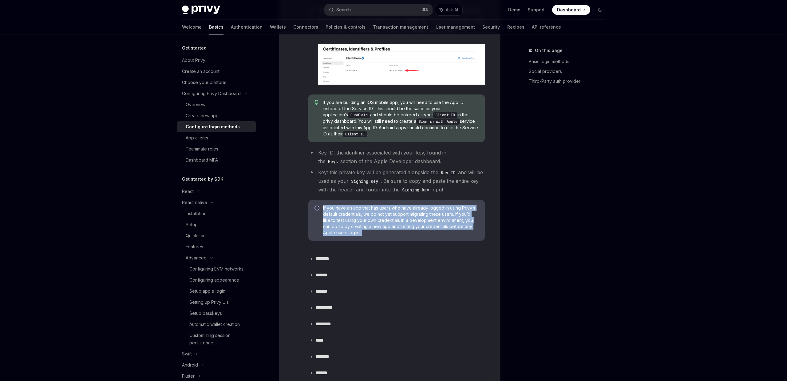
click at [352, 214] on span "If you have an app that has users who have already logged in using Privy’s defa…" at bounding box center [401, 220] width 156 height 31
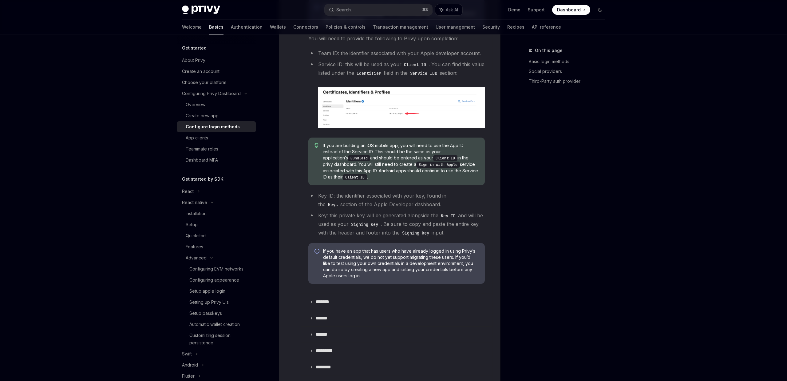
scroll to position [854, 0]
click at [359, 247] on span "If you have an app that has users who have already logged in using Privy’s defa…" at bounding box center [401, 262] width 156 height 31
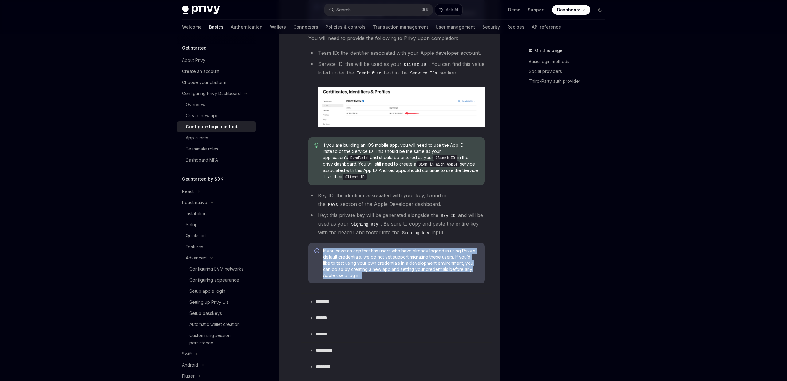
click at [359, 247] on span "If you have an app that has users who have already logged in using Privy’s defa…" at bounding box center [401, 262] width 156 height 31
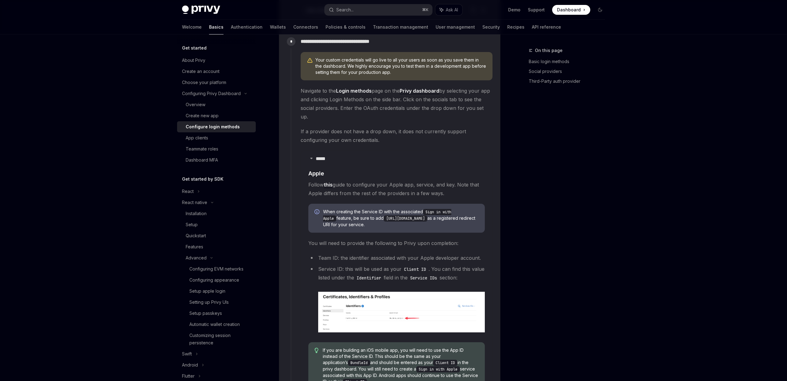
scroll to position [650, 0]
click at [345, 253] on li "Team ID: the identifier associated with your Apple developer account." at bounding box center [396, 257] width 176 height 9
click at [343, 265] on li "Service ID: this will be used as your Client ID . You can find this value liste…" at bounding box center [396, 298] width 176 height 68
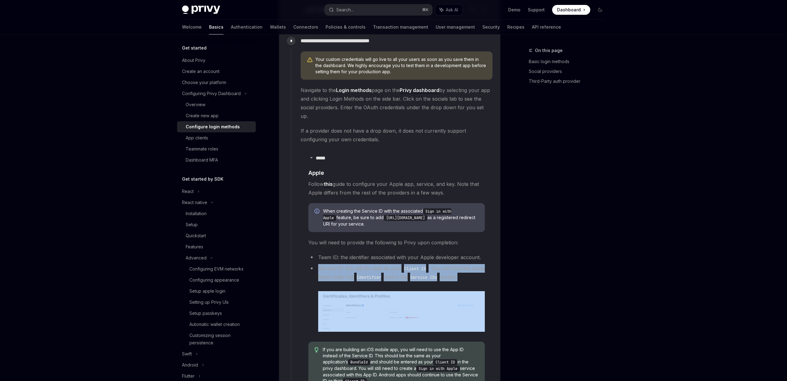
click at [343, 265] on li "Service ID: this will be used as your Client ID . You can find this value liste…" at bounding box center [396, 298] width 176 height 68
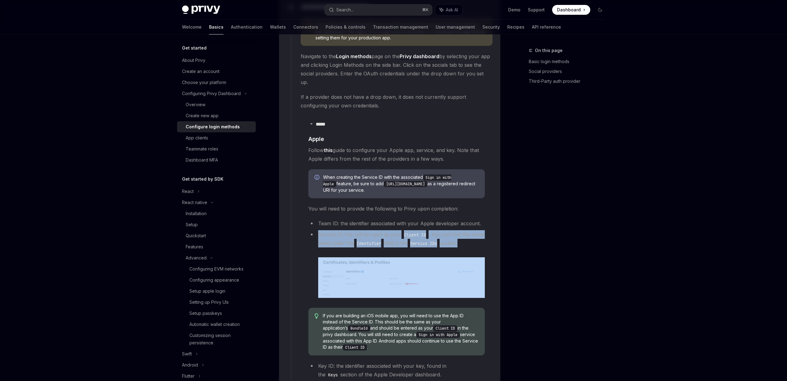
scroll to position [693, 0]
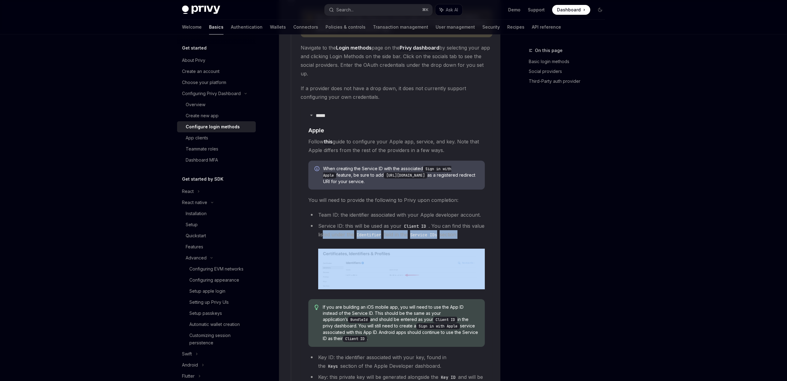
click at [336, 222] on li "Service ID: this will be used as your Client ID . You can find this value liste…" at bounding box center [396, 255] width 176 height 68
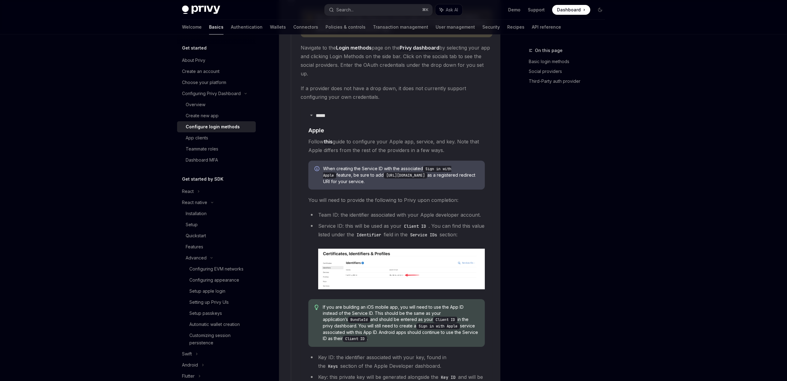
click at [336, 304] on span "If you are building an iOS mobile app, you will need to use the App ID instead …" at bounding box center [401, 323] width 156 height 38
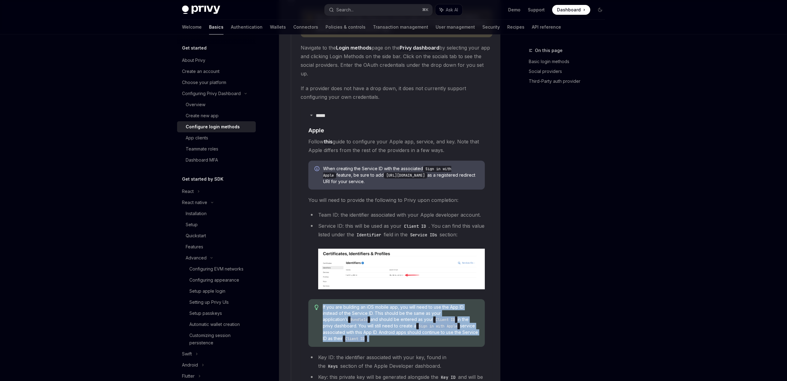
click at [336, 304] on span "If you are building an iOS mobile app, you will need to use the App ID instead …" at bounding box center [401, 323] width 156 height 38
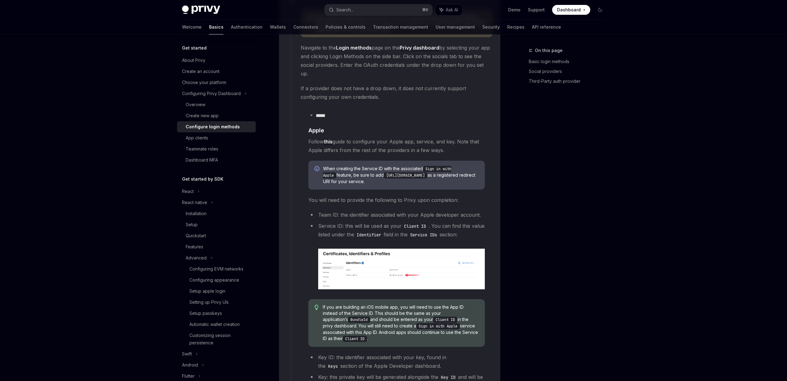
click at [328, 221] on li "Service ID: this will be used as your Client ID . You can find this value liste…" at bounding box center [396, 255] width 176 height 68
click at [412, 223] on code "Client ID" at bounding box center [414, 226] width 27 height 7
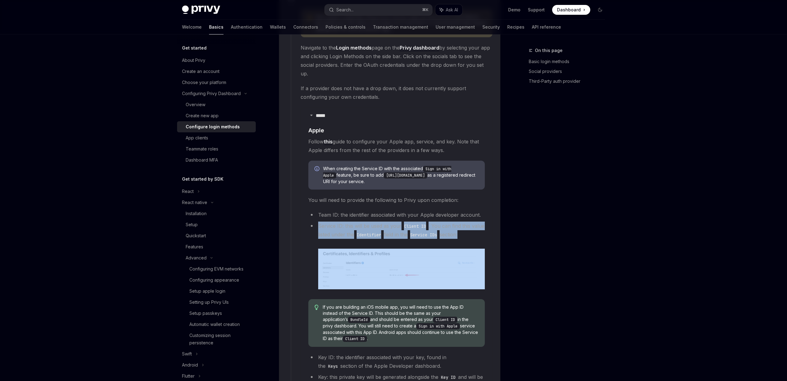
click at [412, 223] on code "Client ID" at bounding box center [414, 226] width 27 height 7
click at [440, 231] on code "Service IDs" at bounding box center [424, 234] width 32 height 7
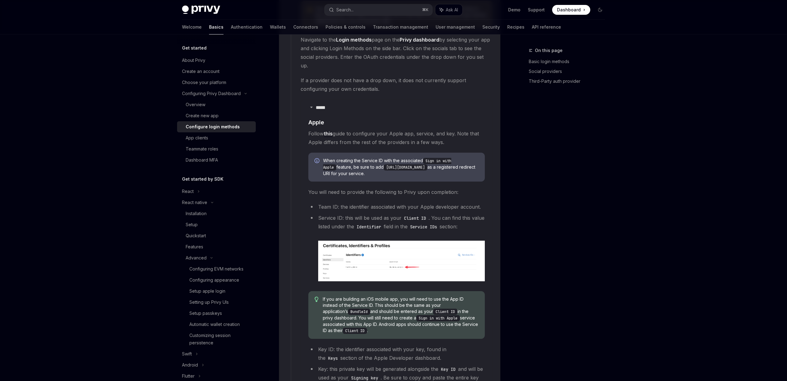
scroll to position [704, 0]
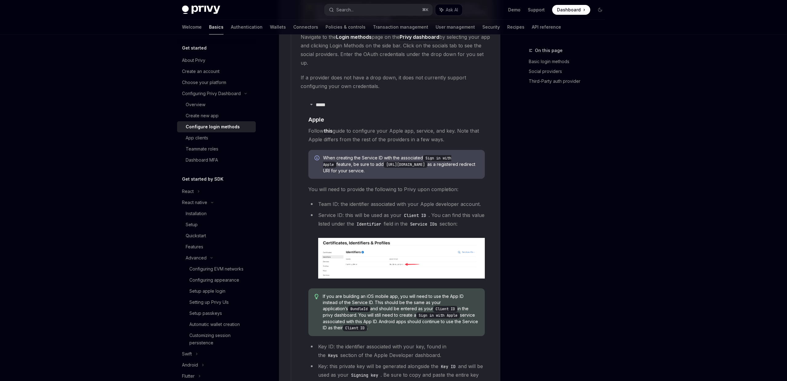
click at [326, 293] on span "If you are building an iOS mobile app, you will need to use the App ID instead …" at bounding box center [401, 312] width 156 height 38
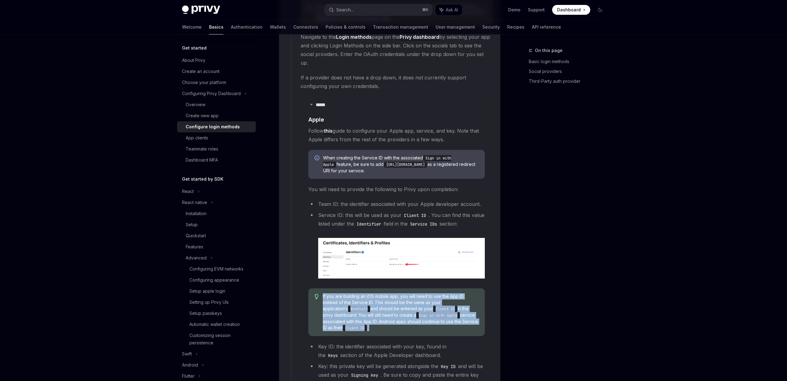
click at [326, 293] on span "If you are building an iOS mobile app, you will need to use the App ID instead …" at bounding box center [401, 312] width 156 height 38
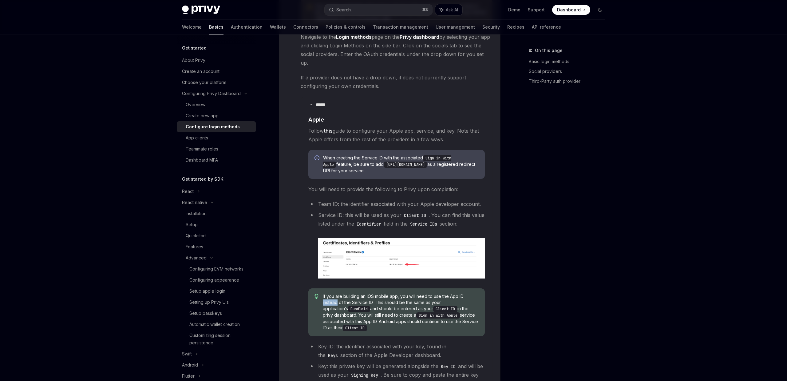
click at [326, 293] on span "If you are building an iOS mobile app, you will need to use the App ID instead …" at bounding box center [401, 312] width 156 height 38
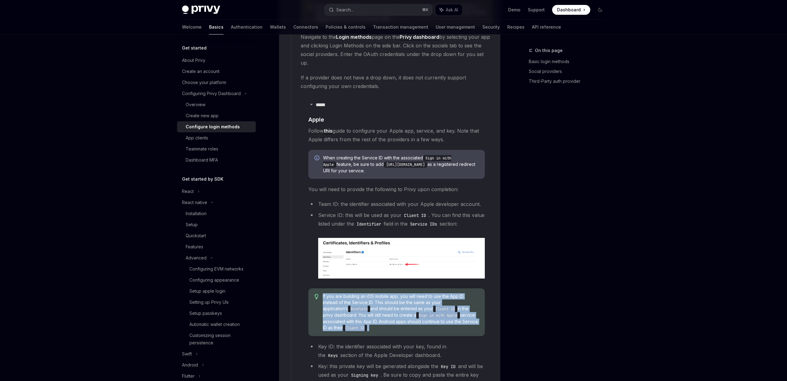
click at [326, 293] on span "If you are building an iOS mobile app, you will need to use the App ID instead …" at bounding box center [401, 312] width 156 height 38
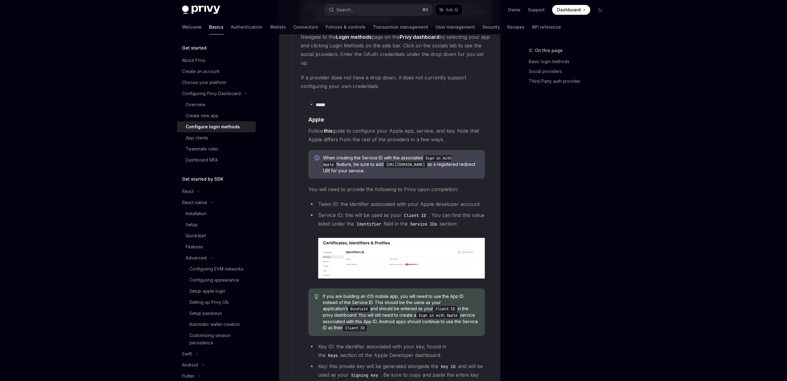
click at [372, 293] on span "If you are building an iOS mobile app, you will need to use the App ID instead …" at bounding box center [401, 312] width 156 height 38
drag, startPoint x: 399, startPoint y: 287, endPoint x: 365, endPoint y: 287, distance: 33.2
click at [365, 293] on span "If you are building an iOS mobile app, you will need to use the App ID instead …" at bounding box center [401, 312] width 156 height 38
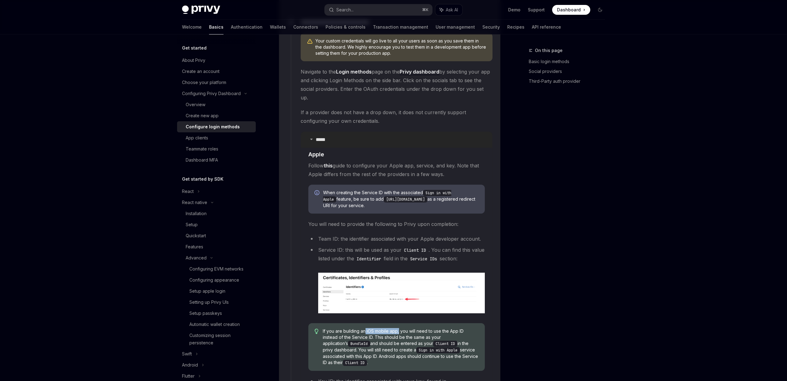
scroll to position [671, 0]
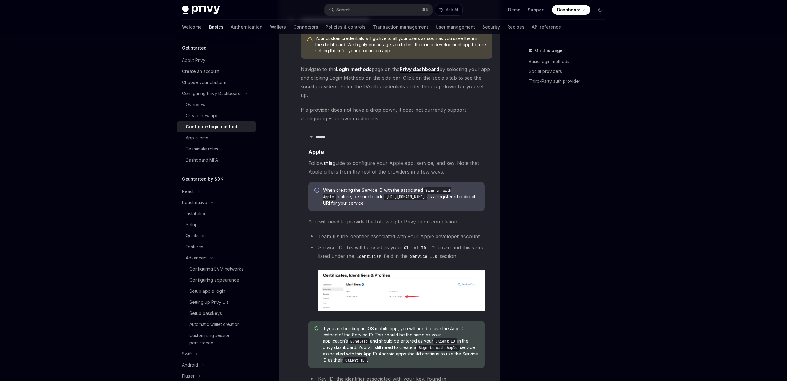
click at [355, 187] on span "When creating the Service ID with the associated Sign in with Apple feature, be…" at bounding box center [401, 196] width 156 height 19
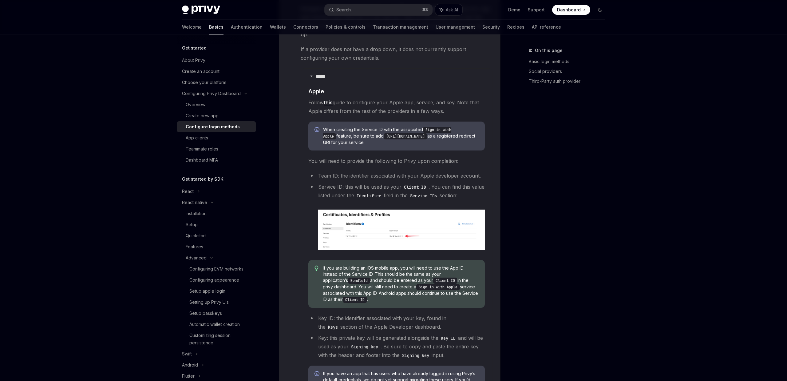
scroll to position [732, 0]
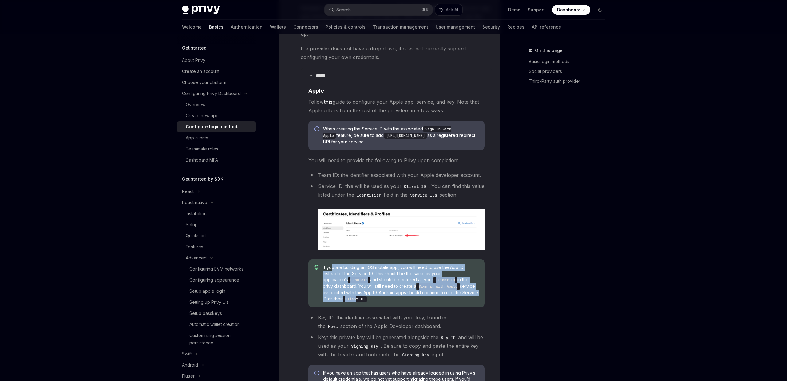
drag, startPoint x: 332, startPoint y: 257, endPoint x: 376, endPoint y: 288, distance: 53.7
click at [376, 288] on span "If you are building an iOS mobile app, you will need to use the App ID instead …" at bounding box center [401, 283] width 156 height 38
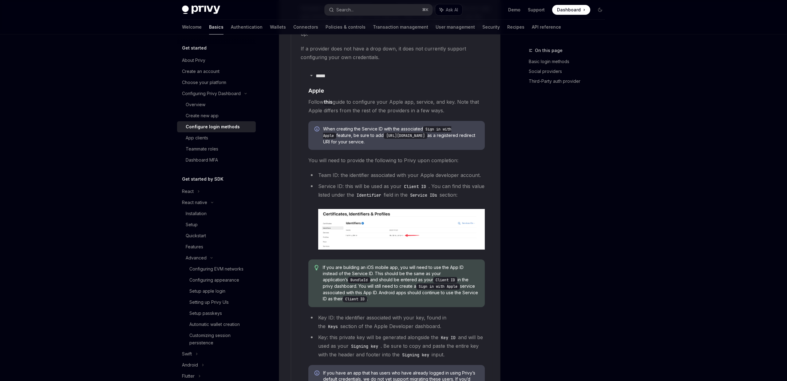
click at [367, 296] on code "Client ID" at bounding box center [355, 299] width 24 height 6
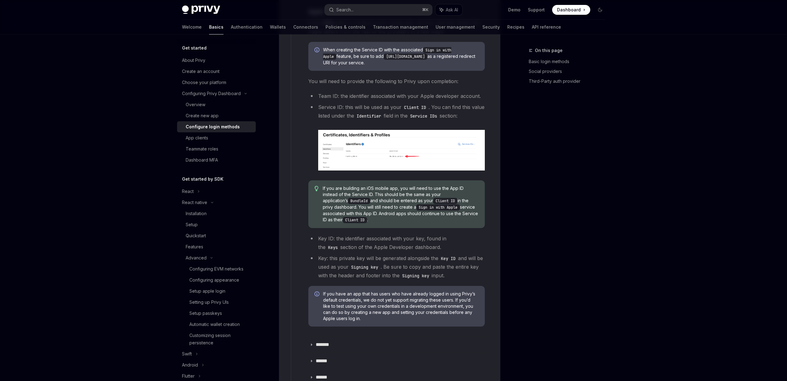
scroll to position [783, 0]
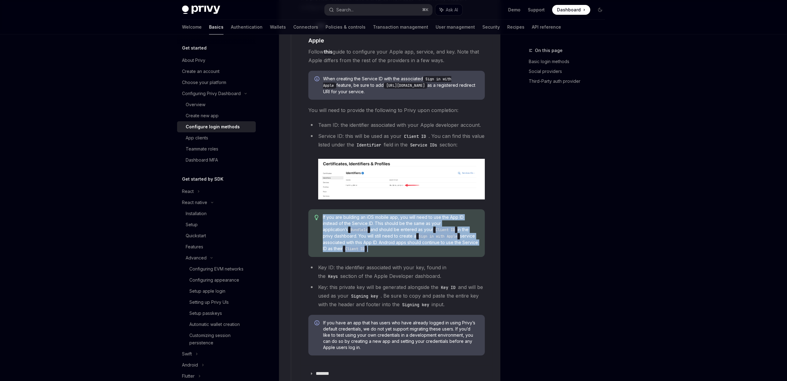
drag, startPoint x: 398, startPoint y: 244, endPoint x: 321, endPoint y: 209, distance: 85.3
click at [321, 209] on div "If you are building an iOS mobile app, you will need to use the App ID instead …" at bounding box center [396, 233] width 176 height 48
click at [378, 214] on span "If you are building an iOS mobile app, you will need to use the App ID instead …" at bounding box center [401, 233] width 156 height 38
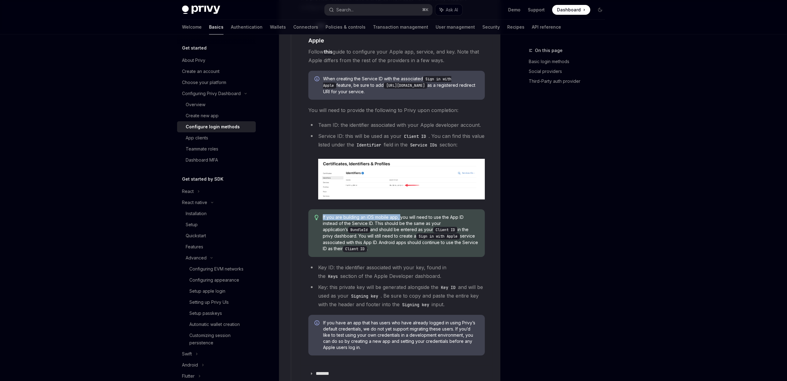
drag, startPoint x: 400, startPoint y: 209, endPoint x: 323, endPoint y: 209, distance: 77.2
click at [323, 214] on span "If you are building an iOS mobile app, you will need to use the App ID instead …" at bounding box center [401, 233] width 156 height 38
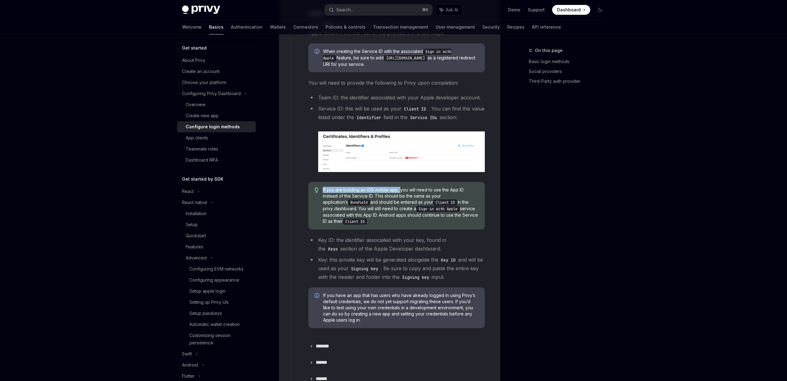
scroll to position [816, 0]
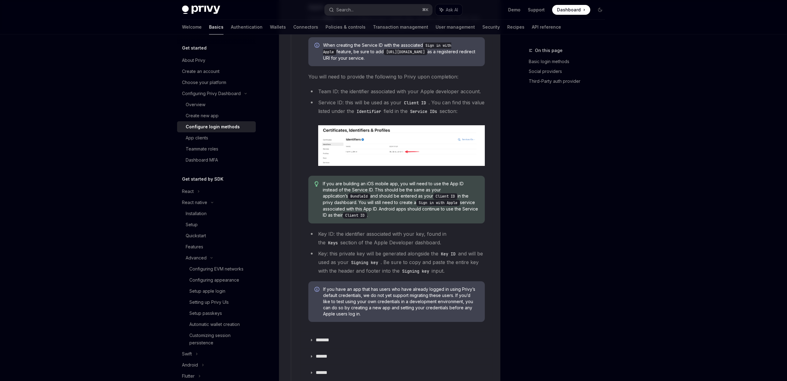
click at [384, 186] on span "If you are building an iOS mobile app, you will need to use the App ID instead …" at bounding box center [401, 199] width 156 height 38
drag, startPoint x: 366, startPoint y: 172, endPoint x: 385, endPoint y: 173, distance: 18.5
click at [385, 180] on span "If you are building an iOS mobile app, you will need to use the App ID instead …" at bounding box center [401, 199] width 156 height 38
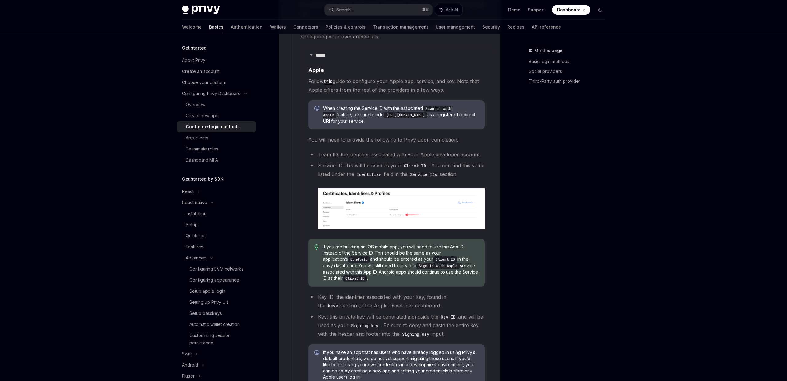
scroll to position [734, 0]
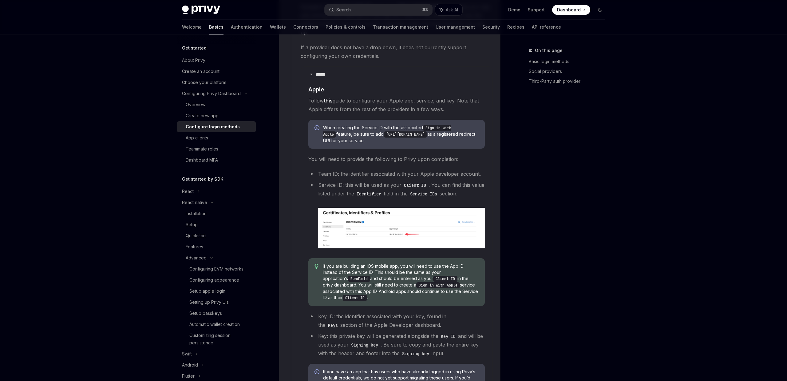
click at [357, 263] on span "If you are building an iOS mobile app, you will need to use the App ID instead …" at bounding box center [401, 282] width 156 height 38
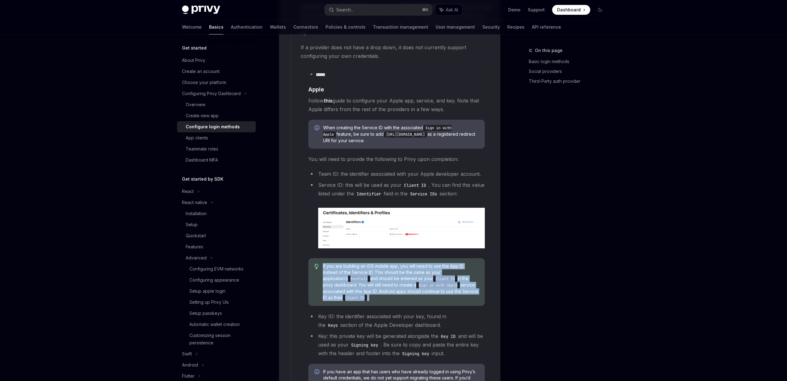
click at [357, 263] on span "If you are building an iOS mobile app, you will need to use the App ID instead …" at bounding box center [401, 282] width 156 height 38
copy children "If you are building an iOS mobile app, you will need to use the App ID instead …"
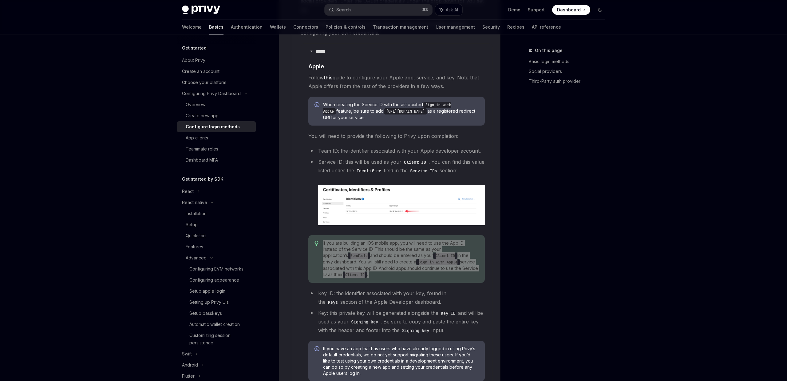
scroll to position [774, 0]
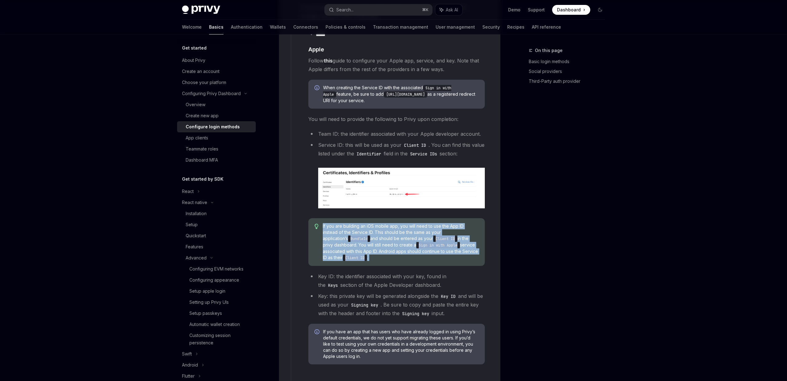
click at [379, 245] on span "If you are building an iOS mobile app, you will need to use the App ID instead …" at bounding box center [401, 242] width 156 height 38
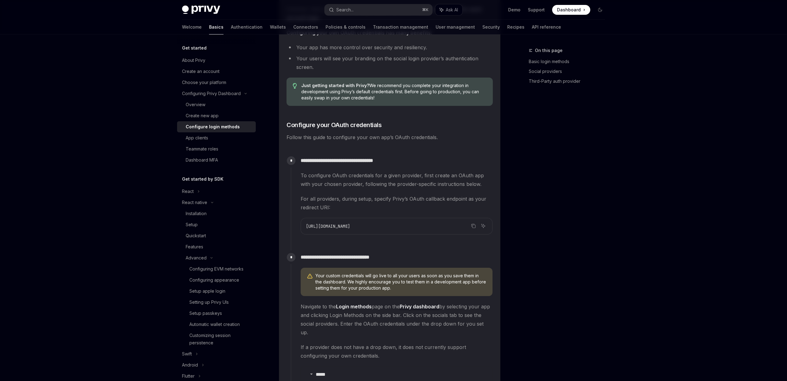
scroll to position [432, 0]
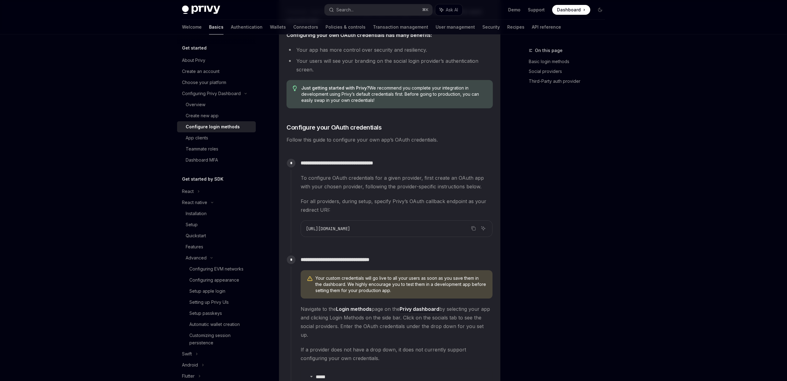
type textarea "*"
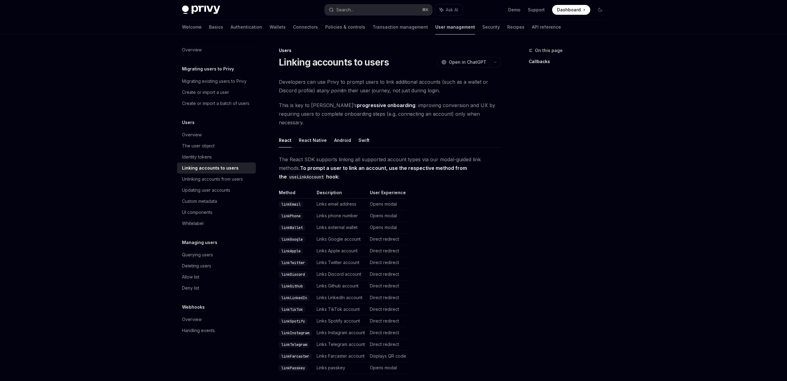
type textarea "*"
